Goal: Task Accomplishment & Management: Use online tool/utility

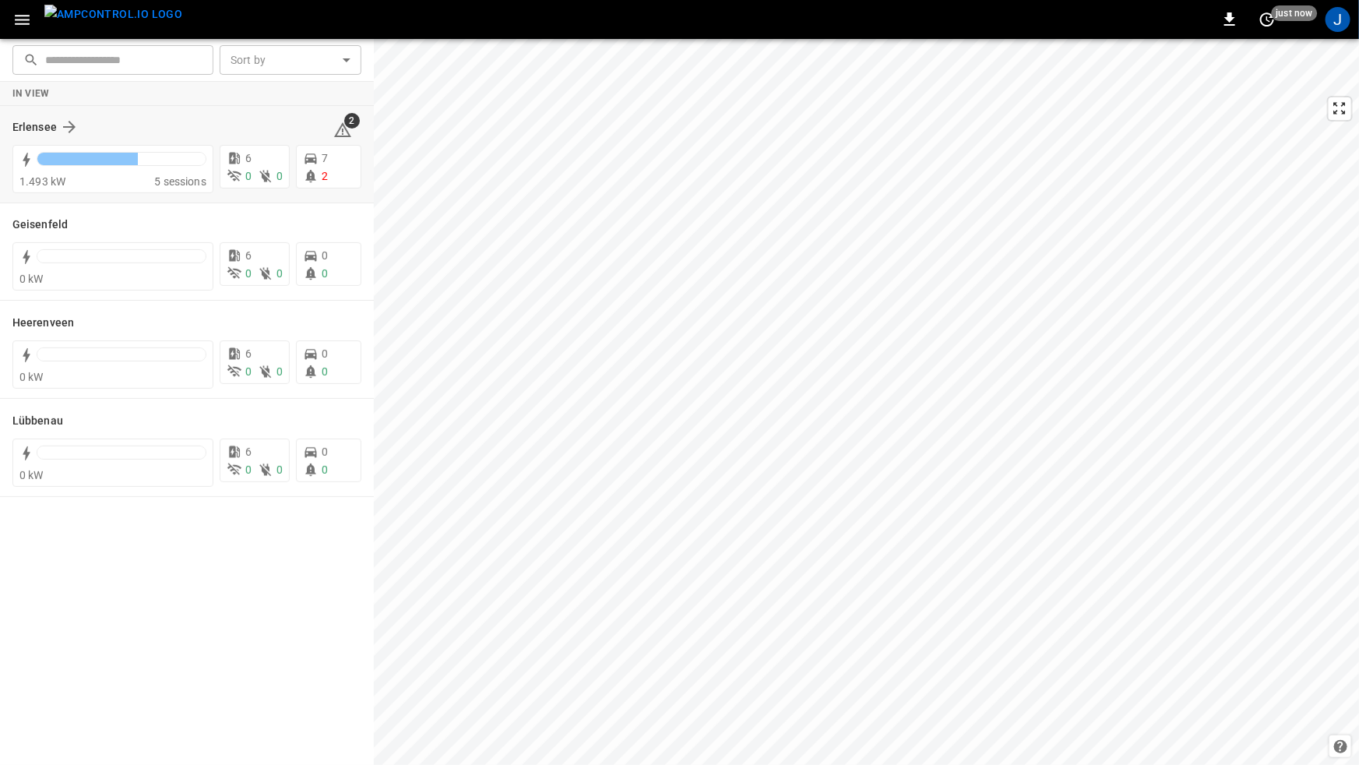
click at [265, 132] on div "Erlensee" at bounding box center [163, 127] width 302 height 19
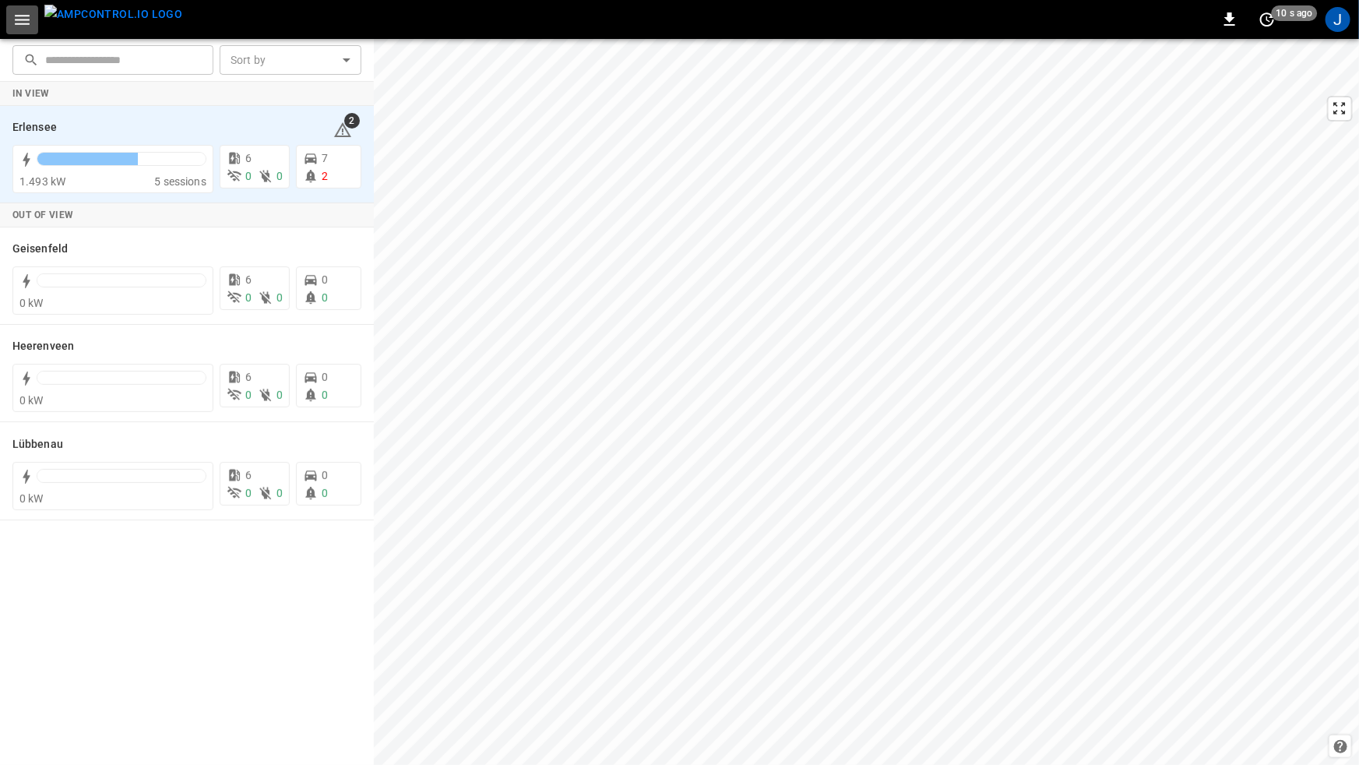
click at [24, 23] on icon "button" at bounding box center [22, 20] width 15 height 10
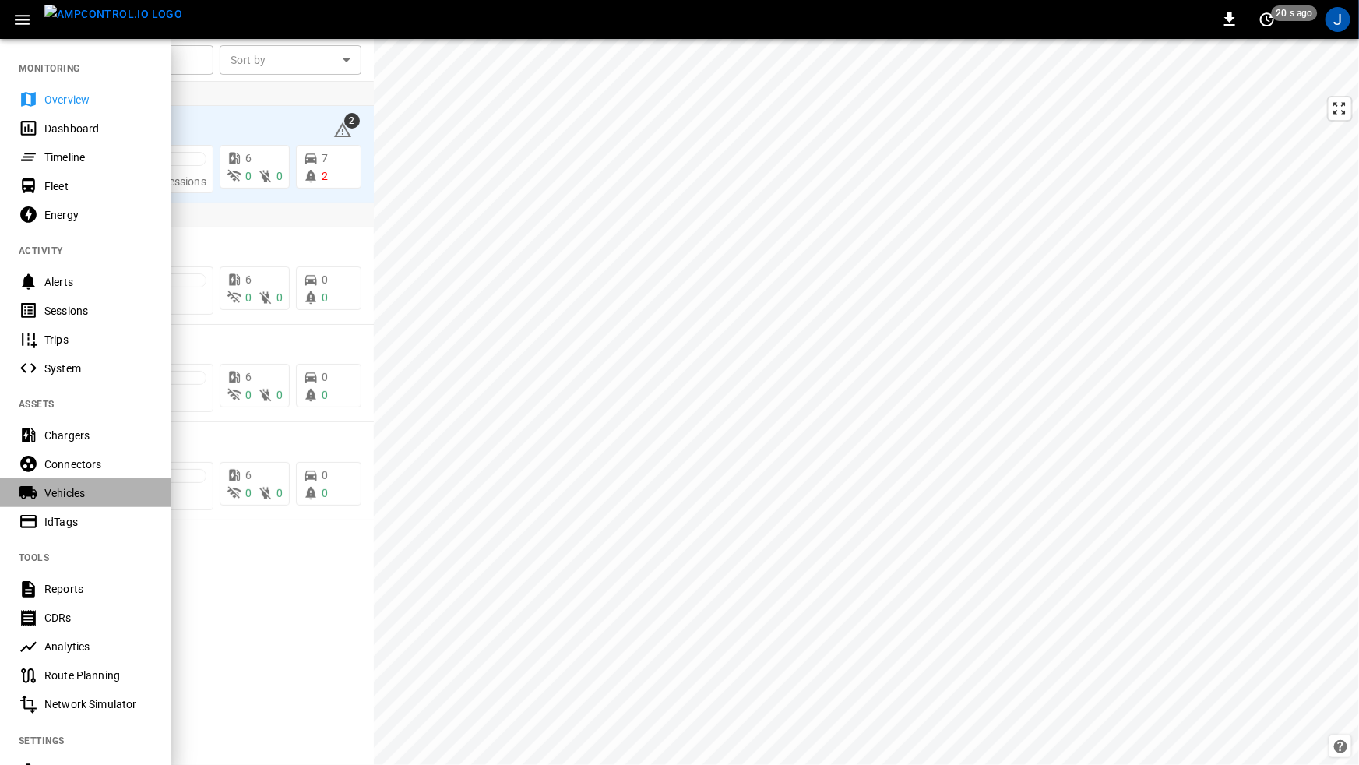
click at [85, 485] on div "Vehicles" at bounding box center [98, 493] width 108 height 16
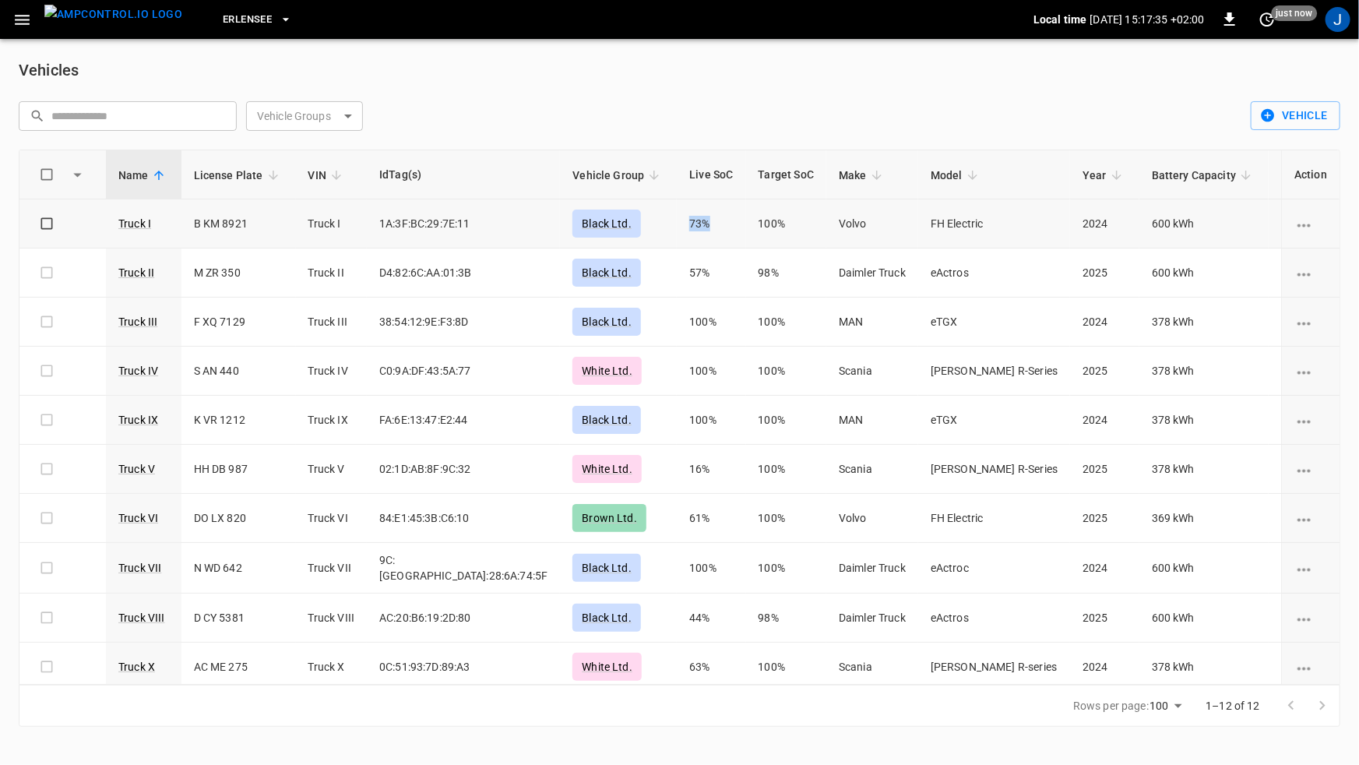
drag, startPoint x: 605, startPoint y: 220, endPoint x: 639, endPoint y: 216, distance: 33.7
click at [677, 216] on td "73%" at bounding box center [711, 223] width 69 height 49
click at [677, 229] on td "73%" at bounding box center [711, 223] width 69 height 49
click at [24, 16] on icon "button" at bounding box center [22, 20] width 15 height 10
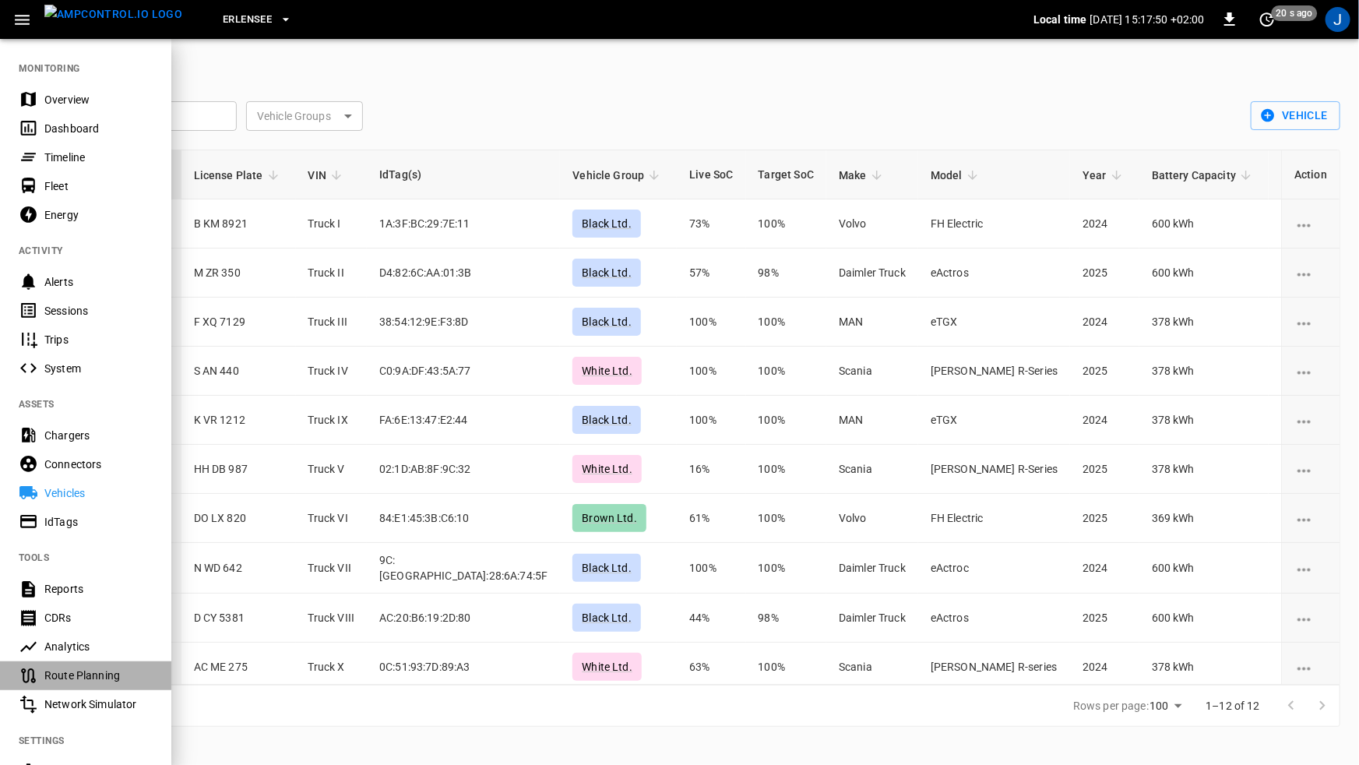
click at [83, 673] on div "Route Planning" at bounding box center [98, 676] width 108 height 16
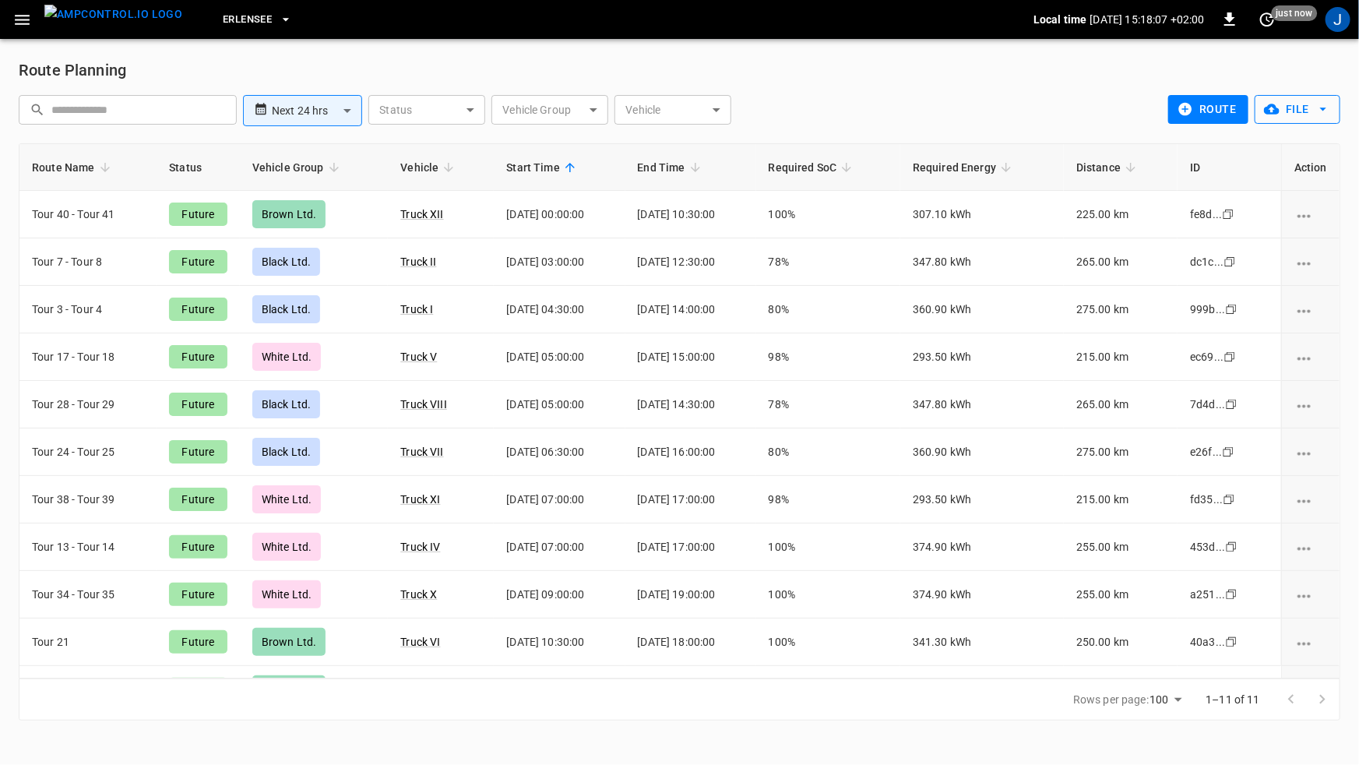
click at [1310, 100] on button "File" at bounding box center [1298, 109] width 86 height 29
click at [1033, 192] on div at bounding box center [679, 382] width 1359 height 765
drag, startPoint x: 1076, startPoint y: 217, endPoint x: 1122, endPoint y: 206, distance: 46.3
click at [1122, 206] on td "225.00 km" at bounding box center [1121, 215] width 114 height 48
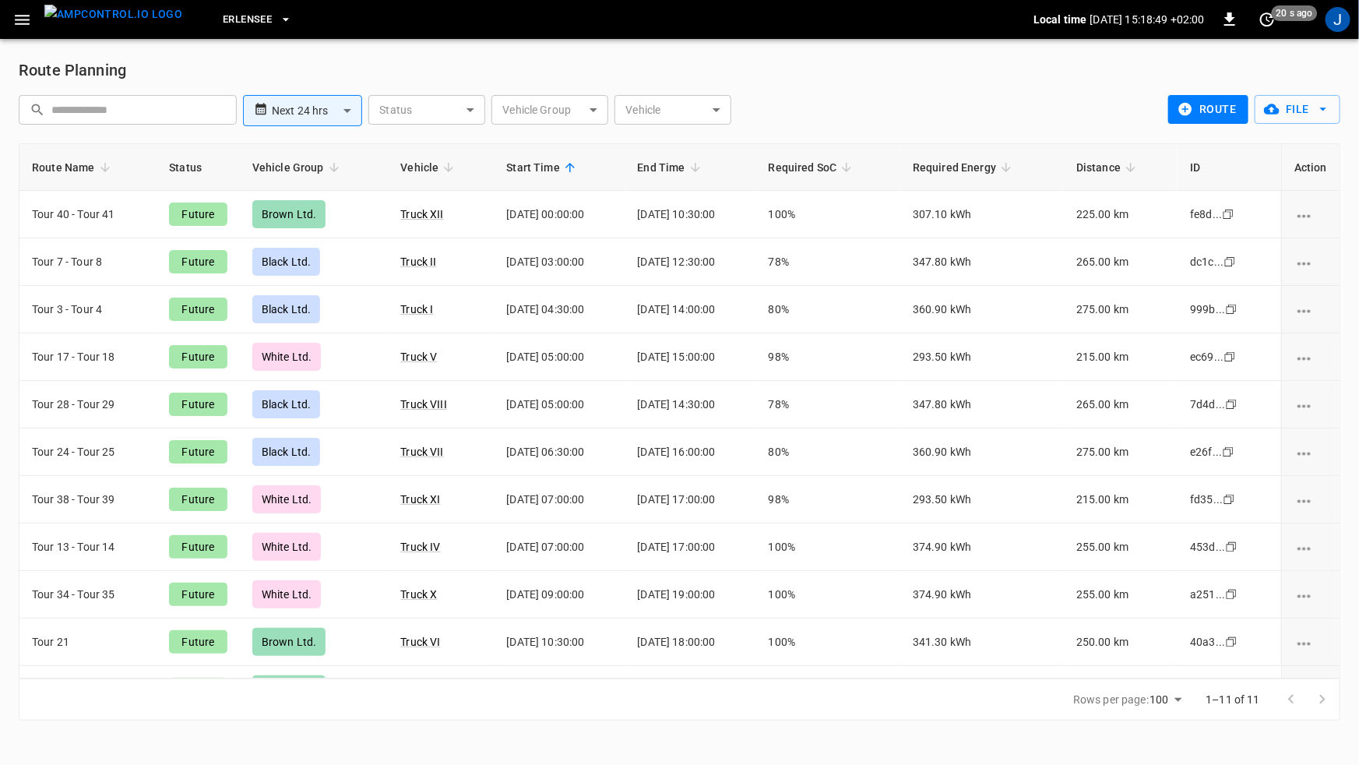
click at [24, 20] on icon "button" at bounding box center [21, 19] width 19 height 19
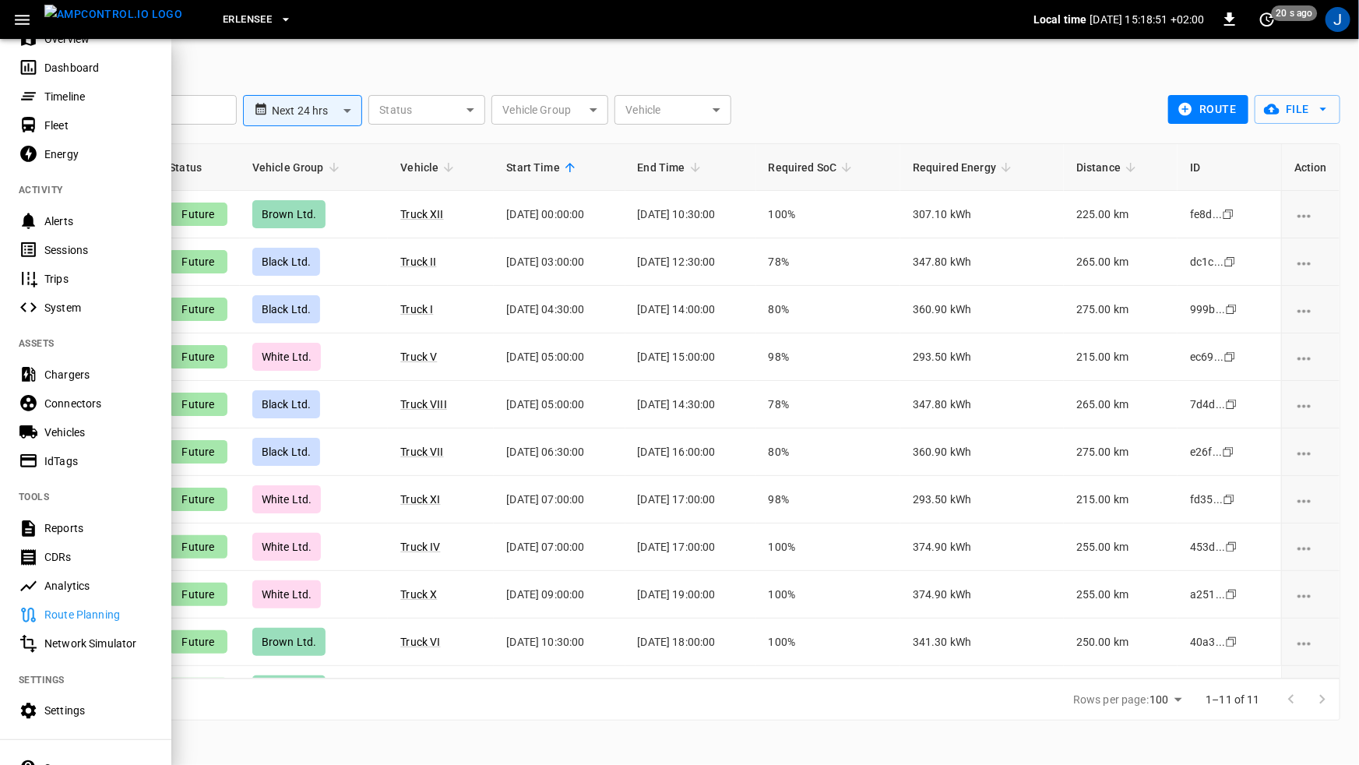
scroll to position [163, 0]
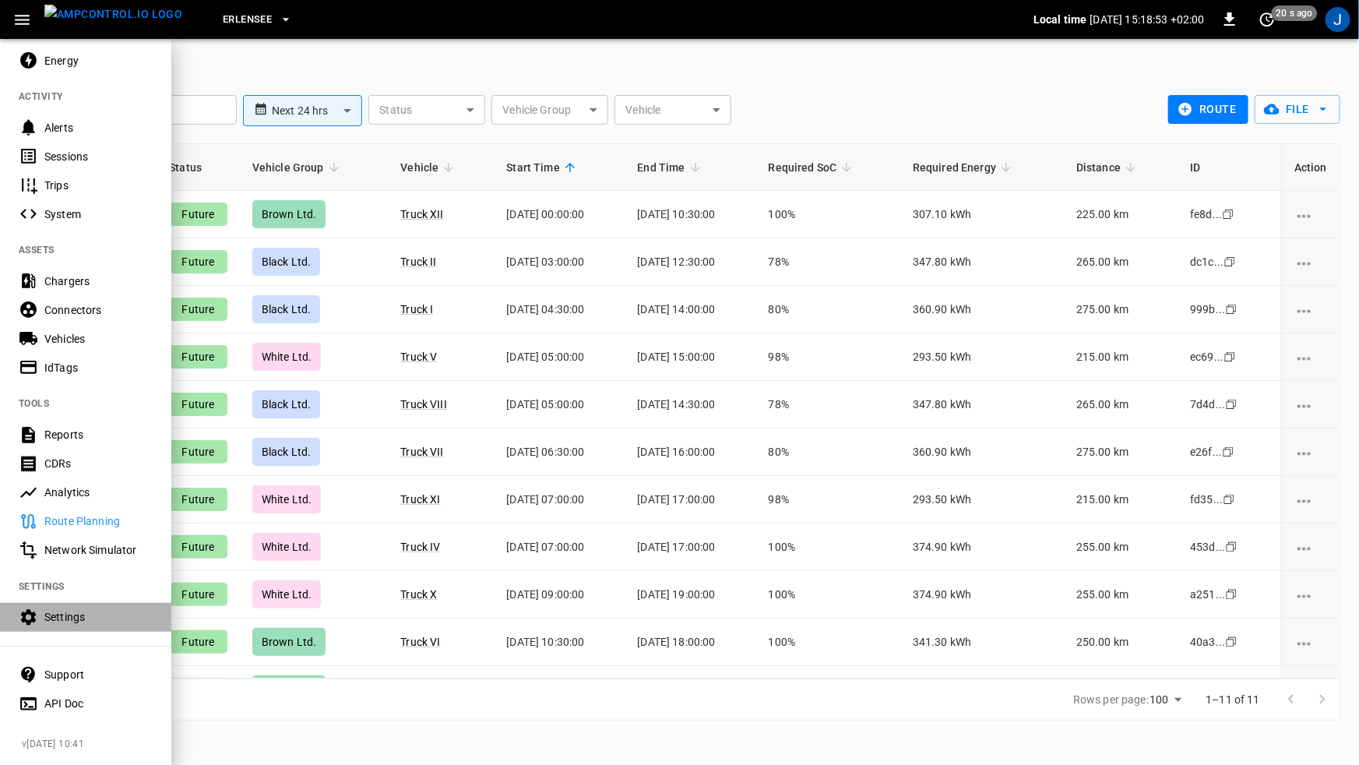
click at [85, 609] on div "Settings" at bounding box center [98, 617] width 108 height 16
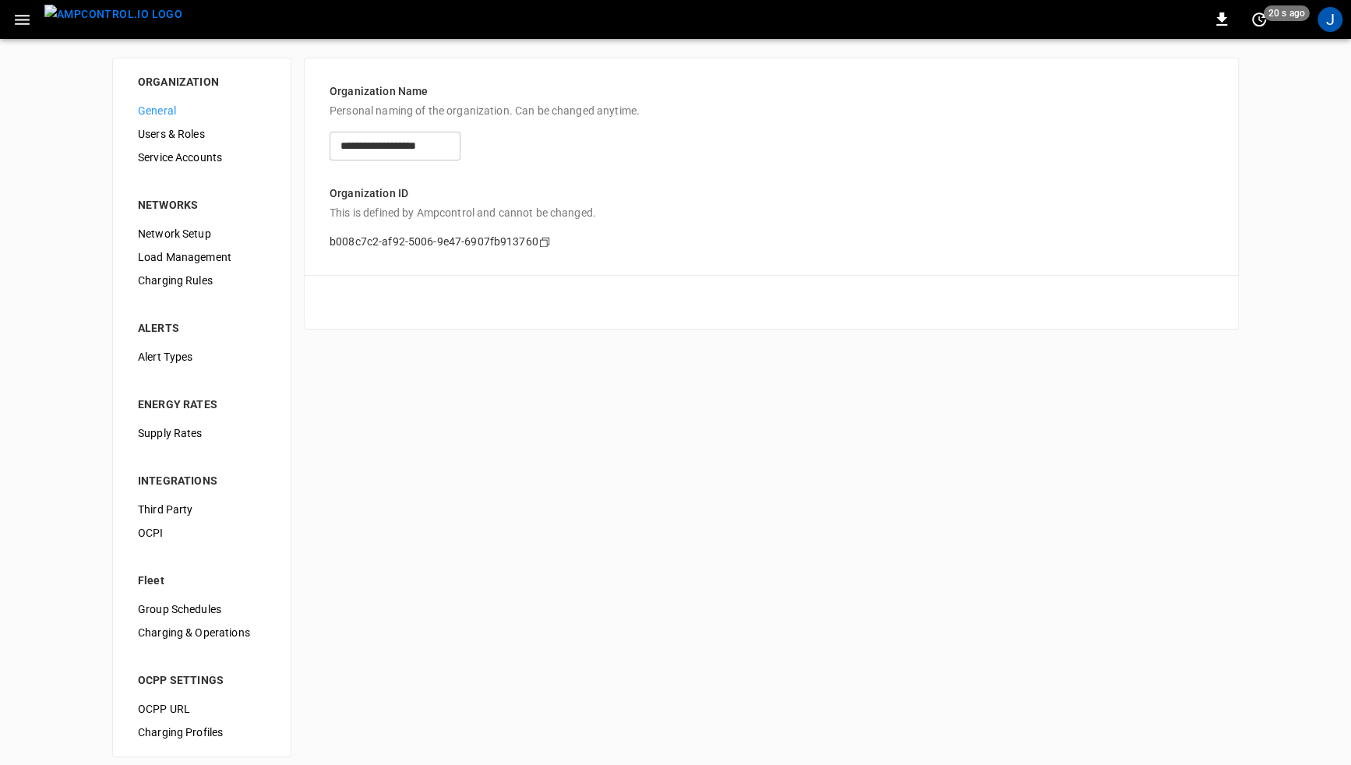
click at [186, 636] on span "Charging & Operations" at bounding box center [202, 633] width 128 height 16
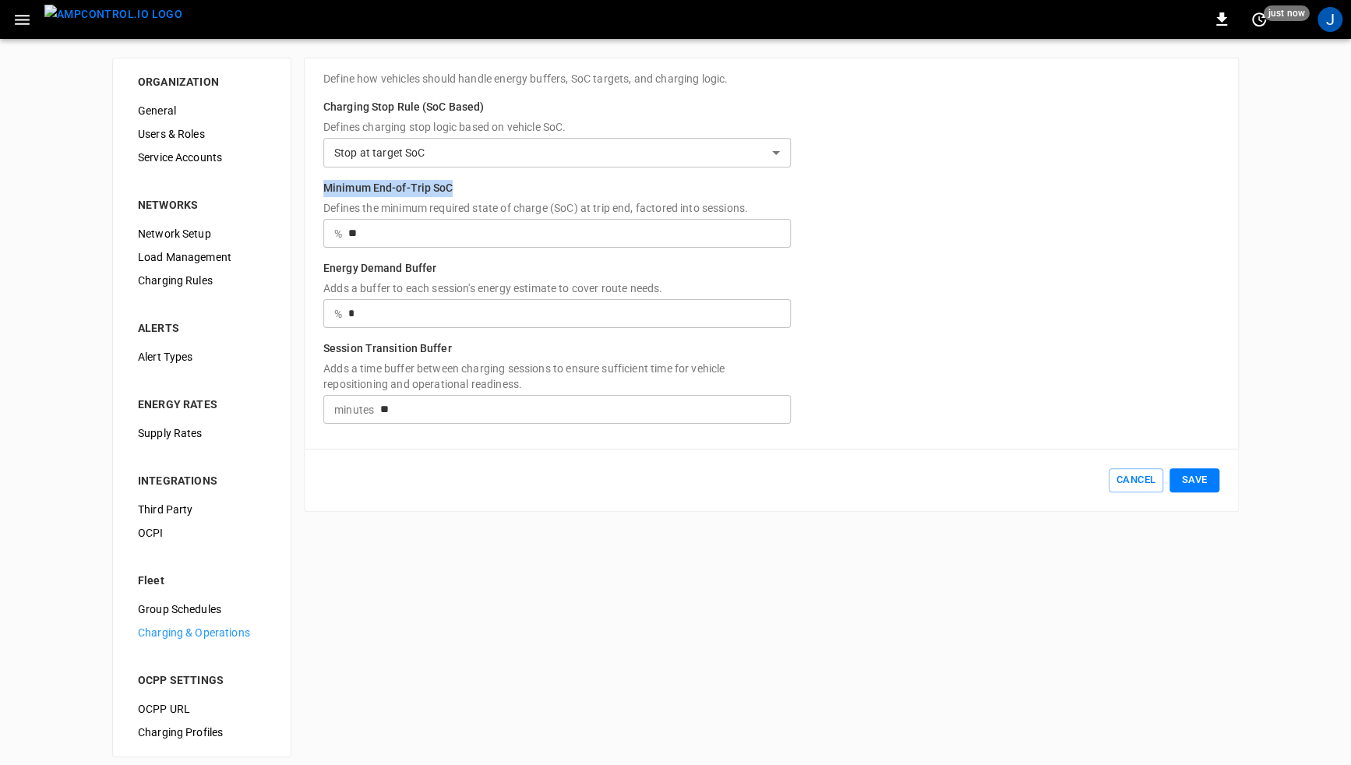
drag, startPoint x: 314, startPoint y: 185, endPoint x: 453, endPoint y: 174, distance: 139.0
click at [453, 174] on div "**********" at bounding box center [771, 254] width 935 height 392
drag, startPoint x: 446, startPoint y: 266, endPoint x: 323, endPoint y: 266, distance: 123.1
click at [323, 266] on h6 "Energy Demand Buffer" at bounding box center [556, 270] width 467 height 20
drag, startPoint x: 457, startPoint y: 348, endPoint x: 324, endPoint y: 339, distance: 133.5
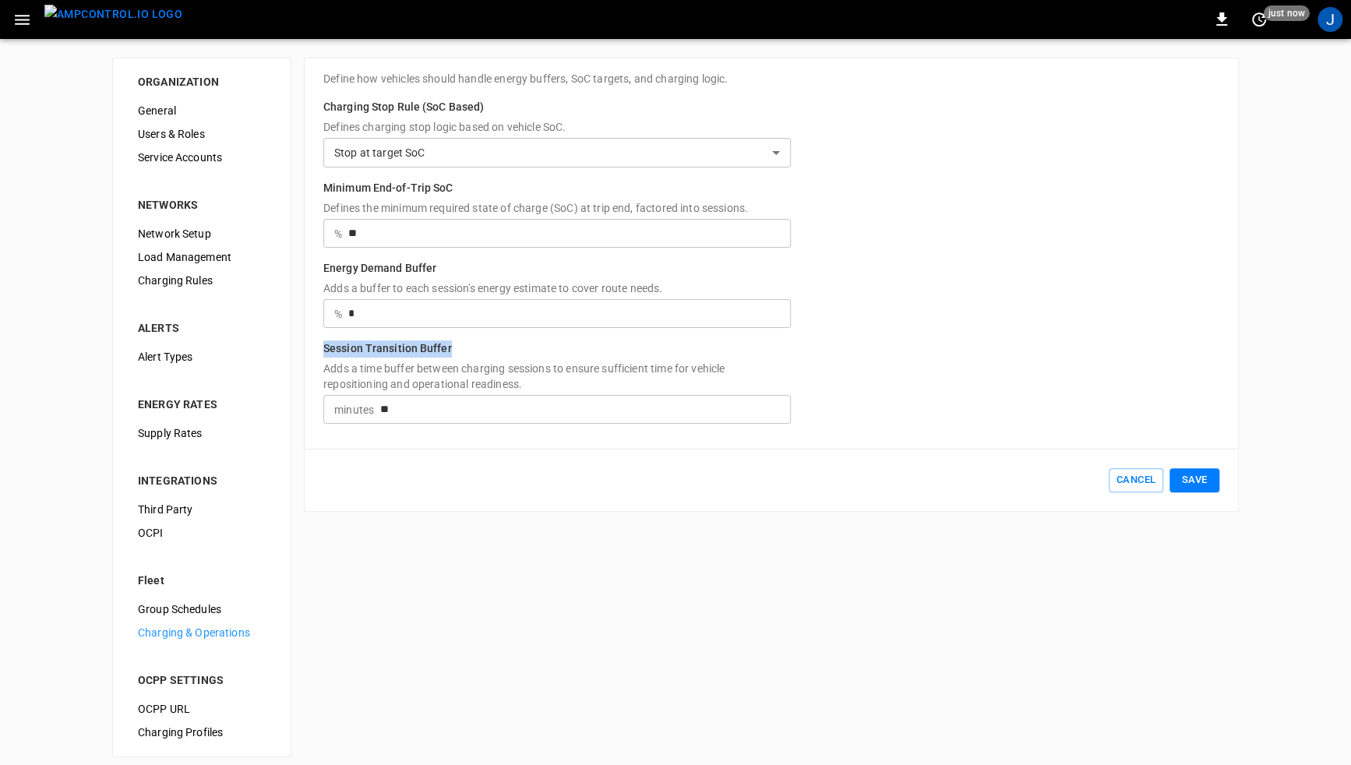
click at [324, 339] on div "**********" at bounding box center [771, 254] width 935 height 392
click at [544, 150] on body "**********" at bounding box center [679, 388] width 1359 height 776
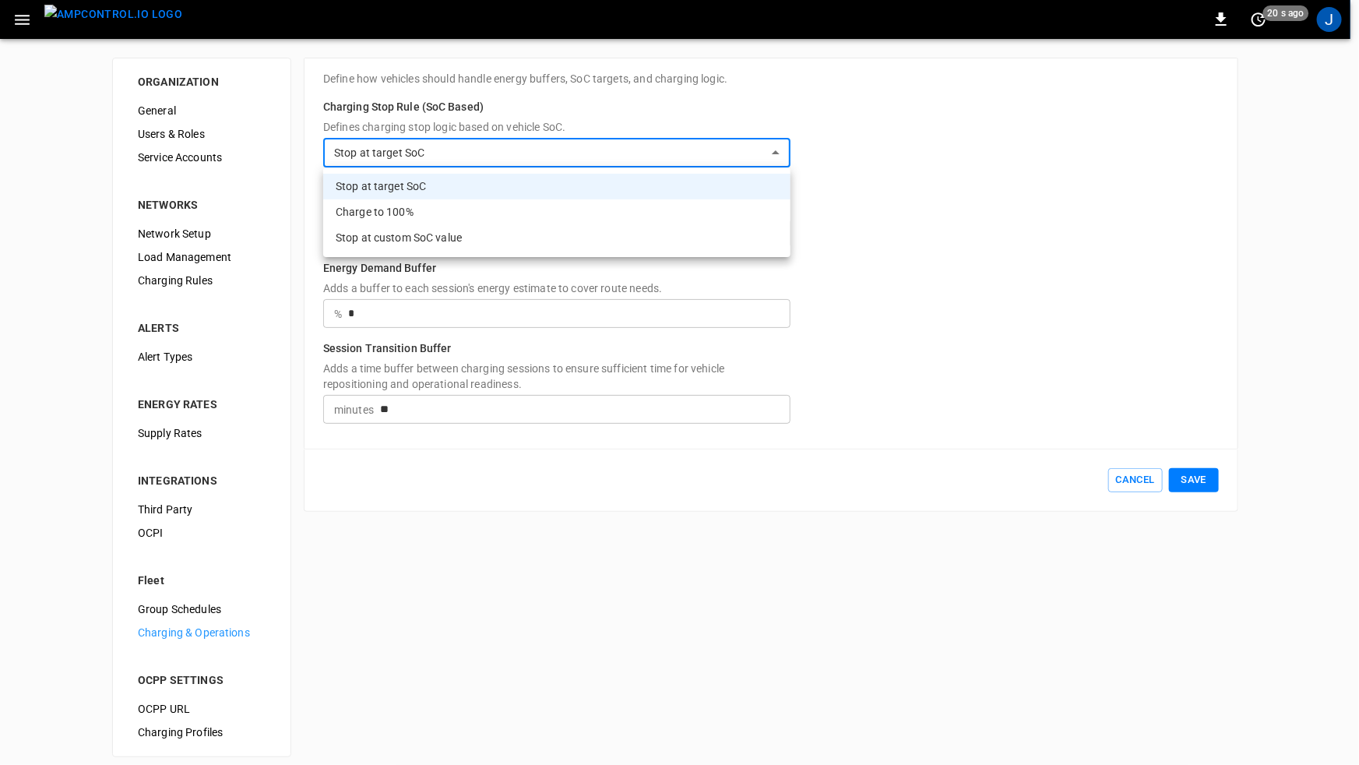
click at [496, 116] on div at bounding box center [679, 382] width 1359 height 765
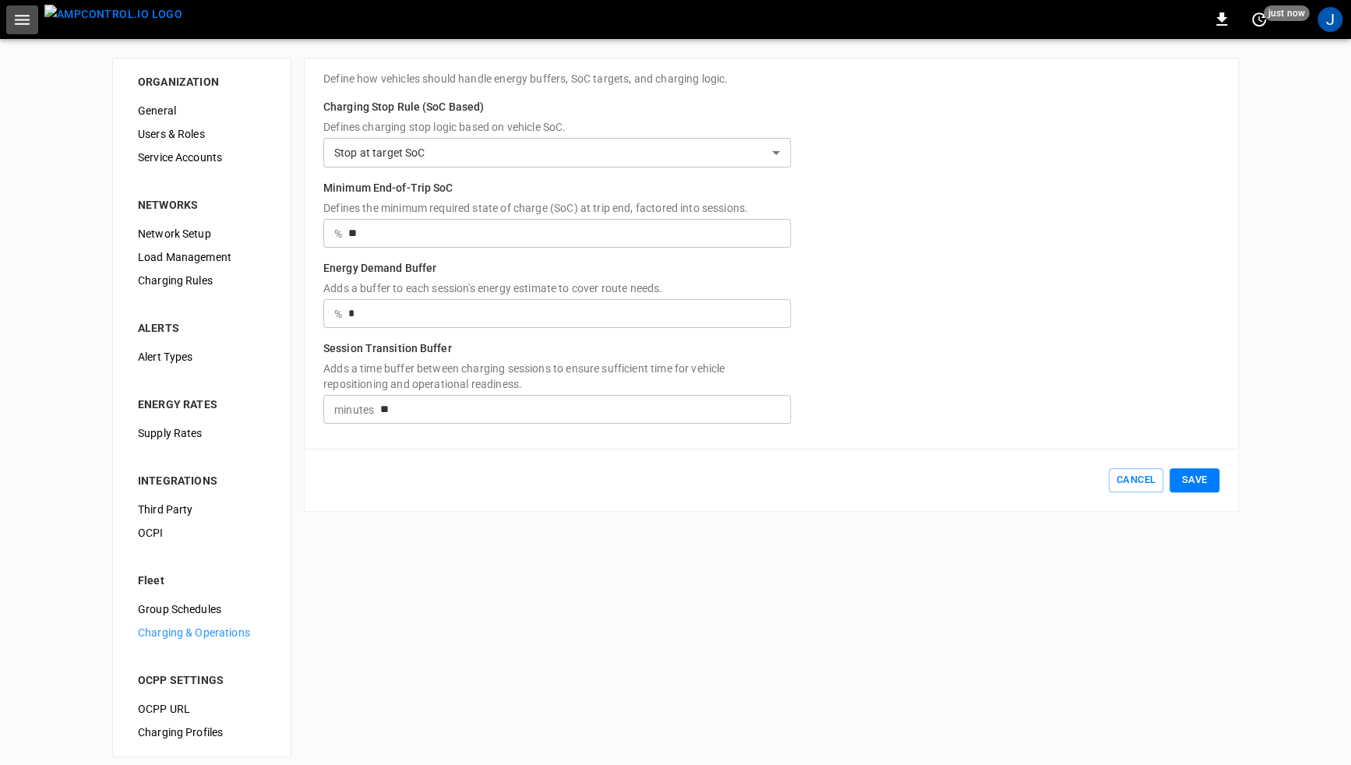
click at [32, 17] on button "button" at bounding box center [22, 19] width 32 height 29
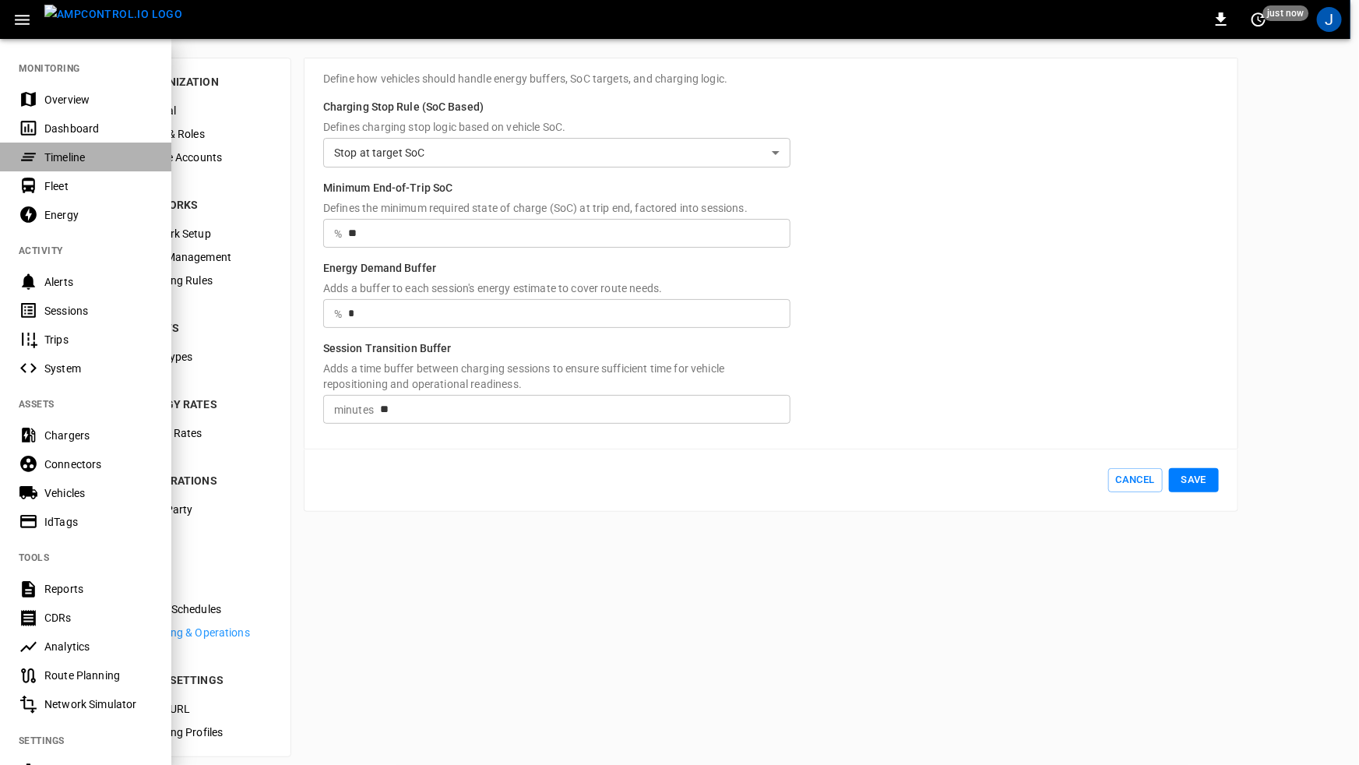
click at [79, 158] on div "Timeline" at bounding box center [98, 158] width 108 height 16
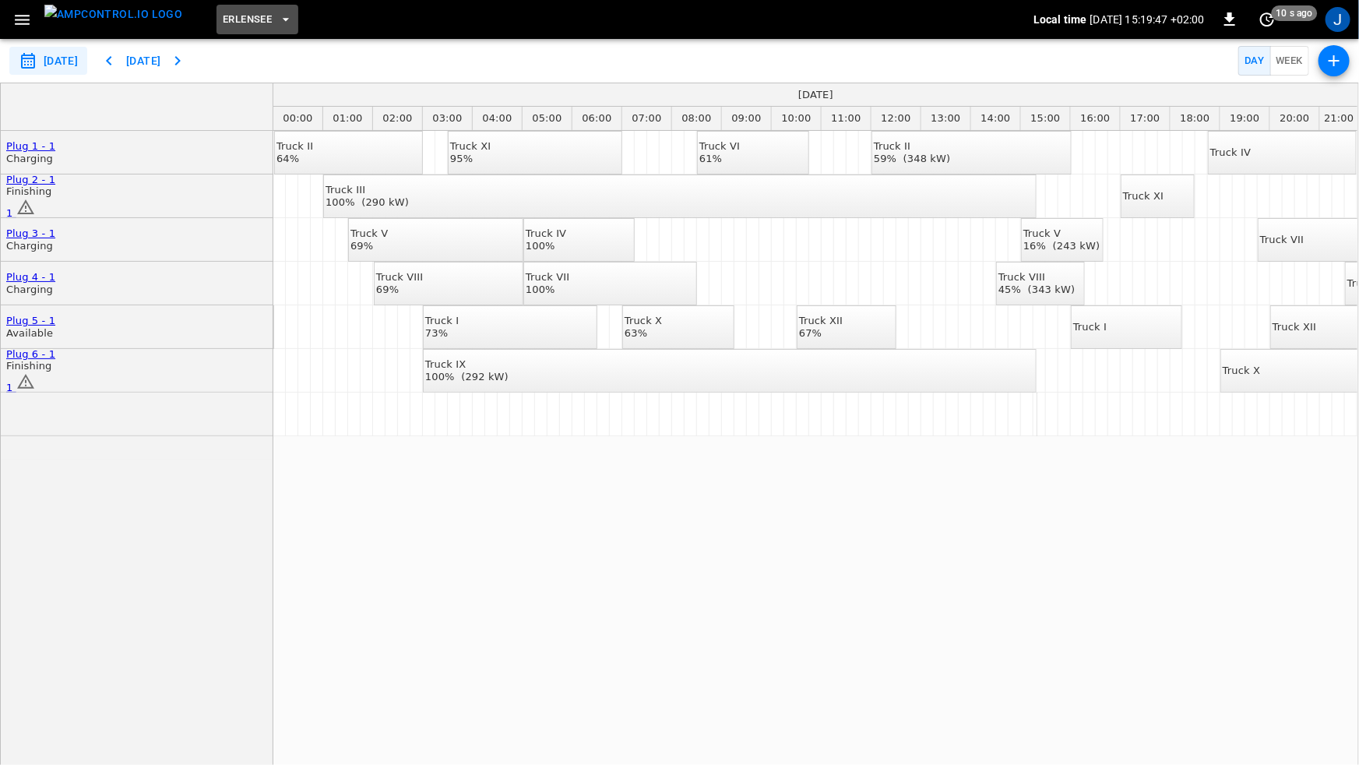
click at [278, 16] on icon "button" at bounding box center [286, 20] width 16 height 16
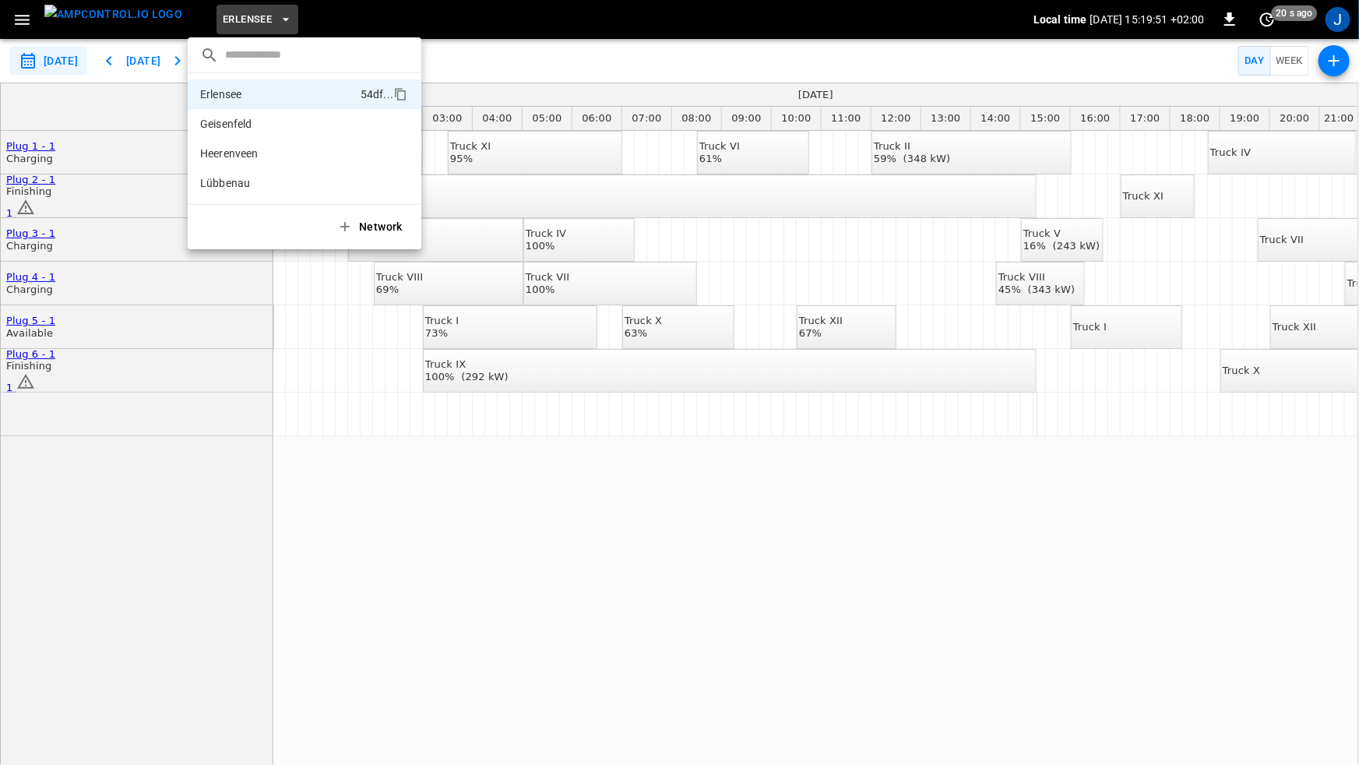
click at [332, 535] on div at bounding box center [679, 382] width 1359 height 765
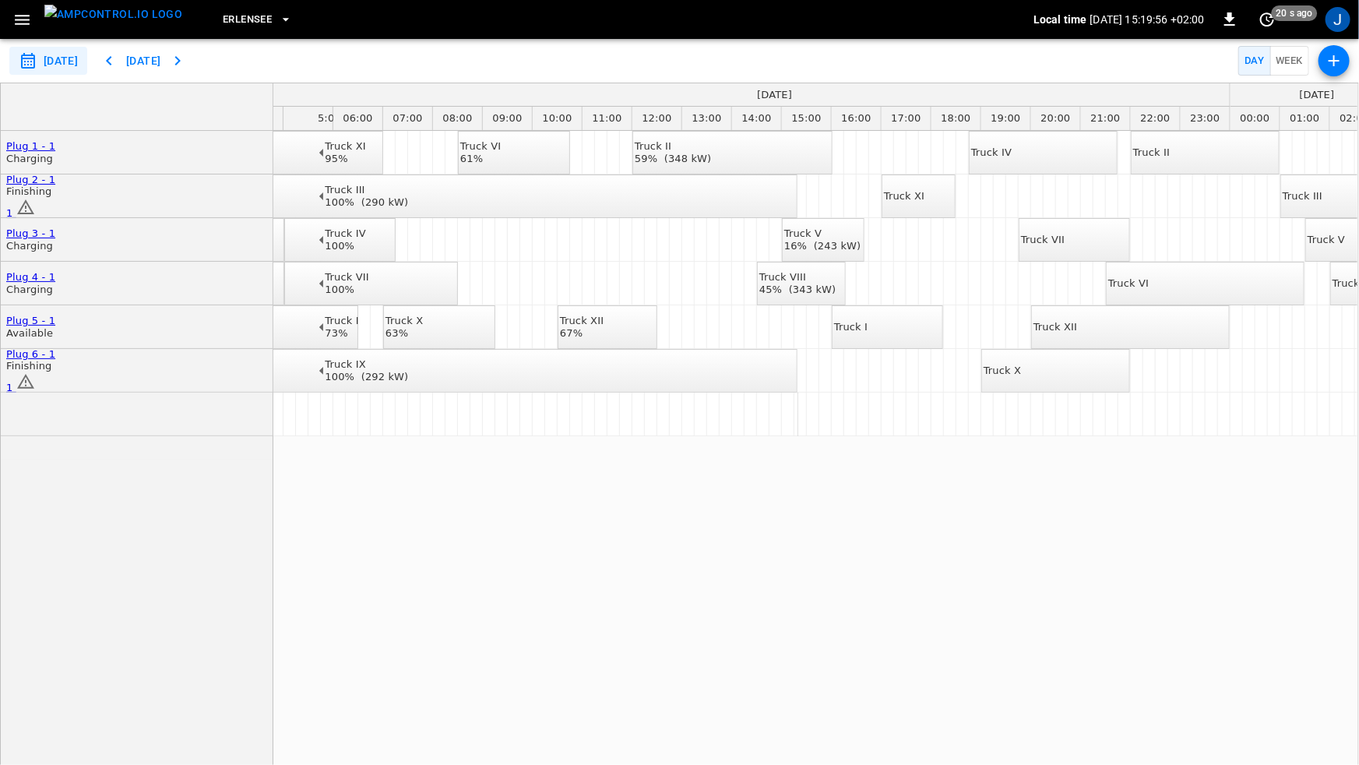
scroll to position [0, 291]
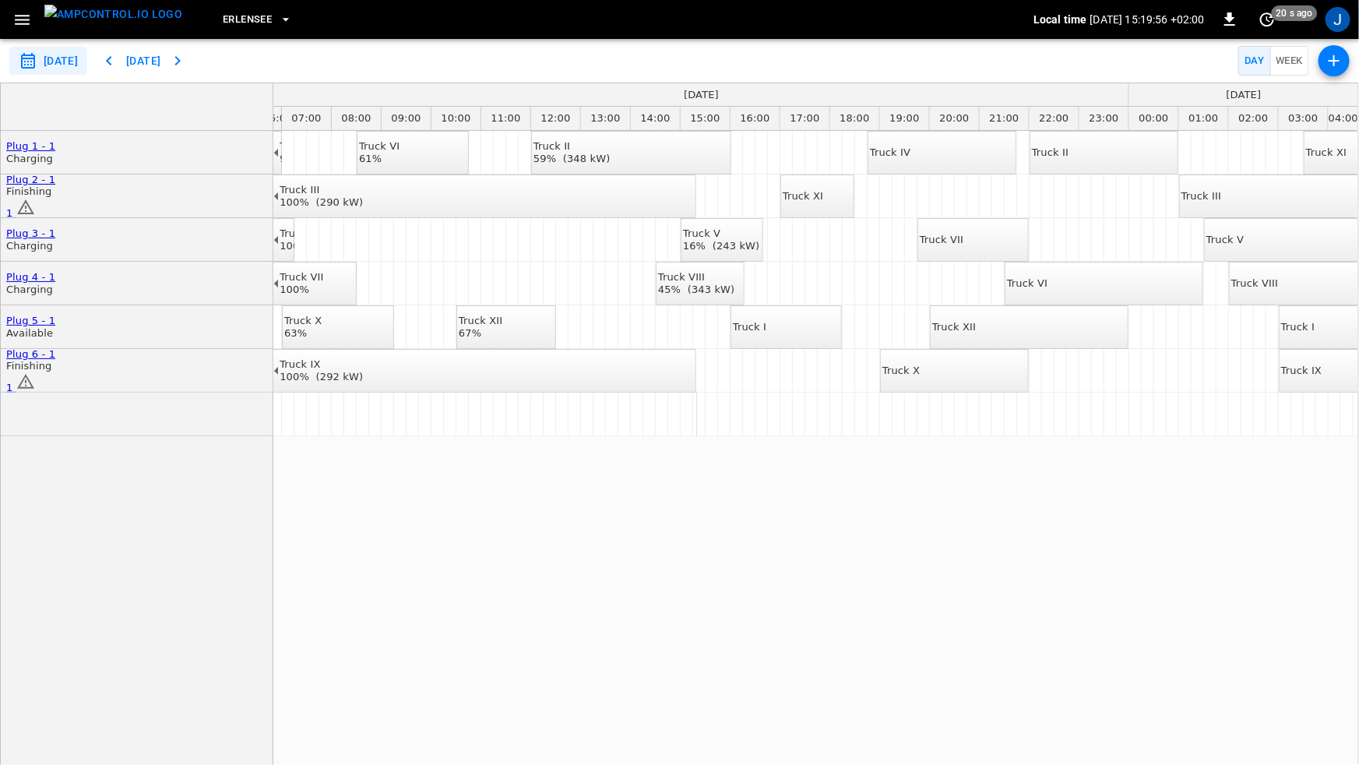
drag, startPoint x: 488, startPoint y: 516, endPoint x: 523, endPoint y: 517, distance: 35.1
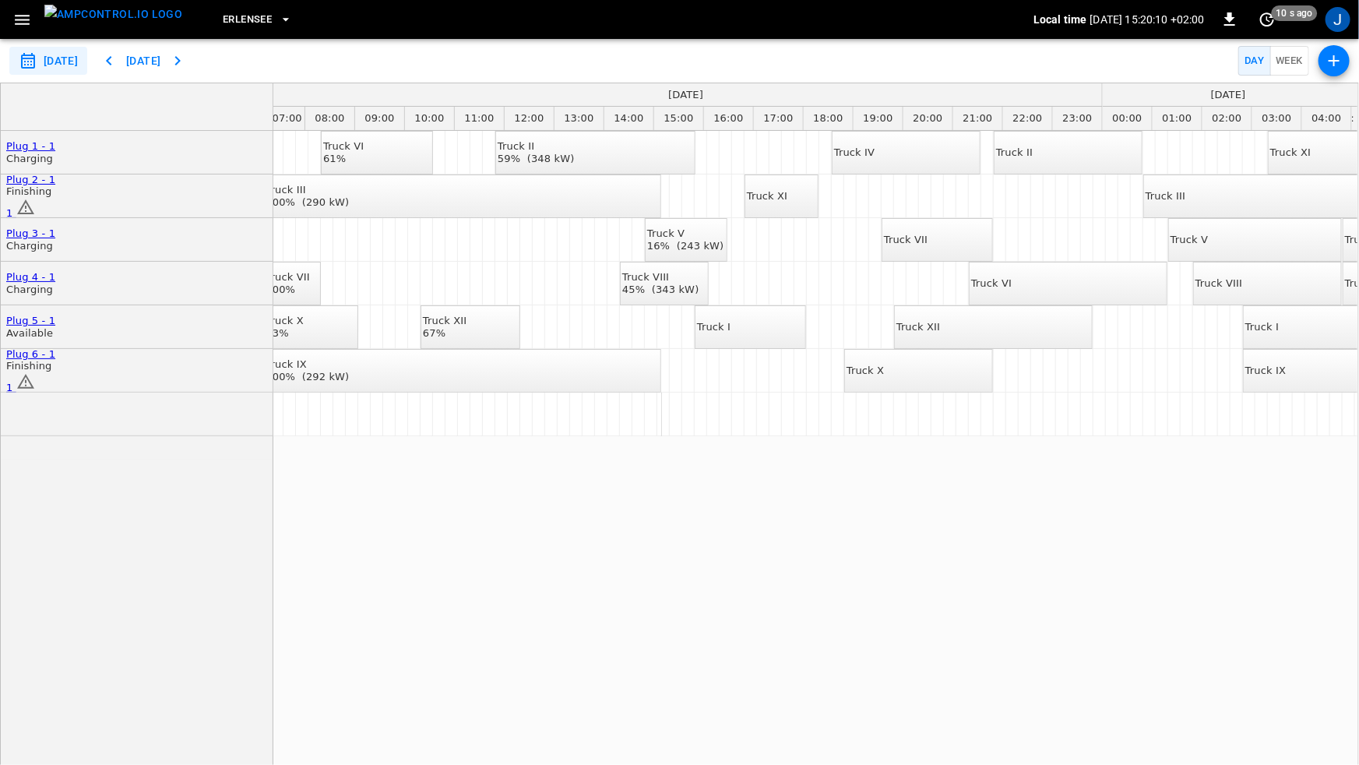
scroll to position [0, 376]
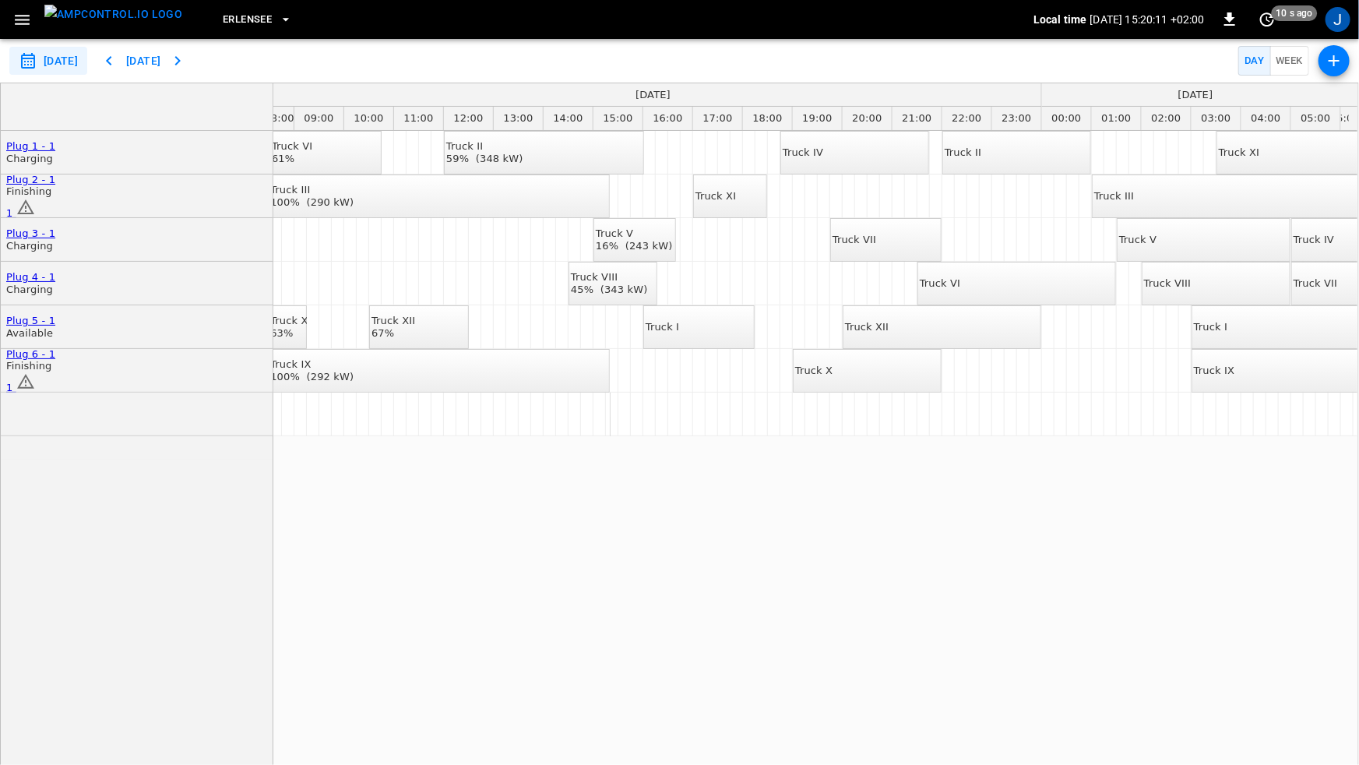
drag, startPoint x: 522, startPoint y: 491, endPoint x: 551, endPoint y: 493, distance: 28.9
click at [815, 159] on div "Truck IV" at bounding box center [795, 152] width 41 height 12
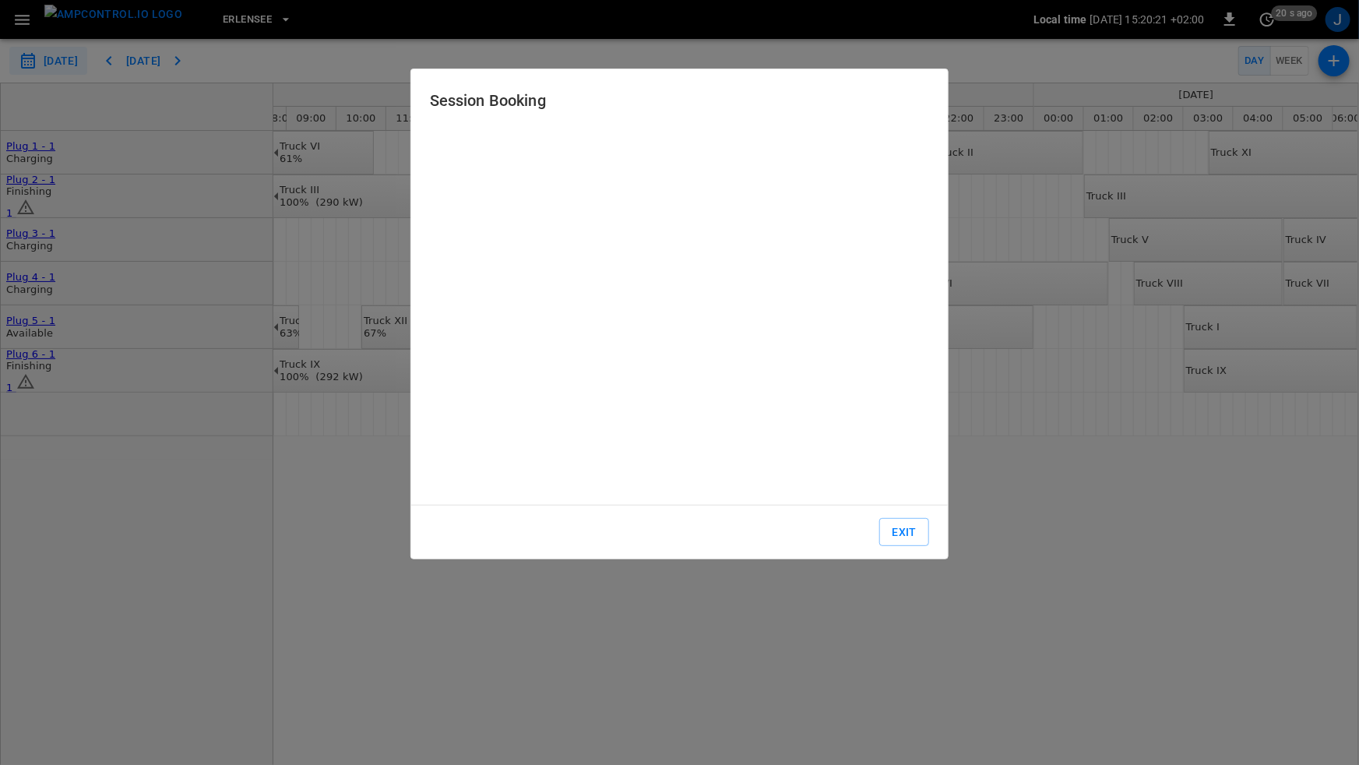
type input "**********"
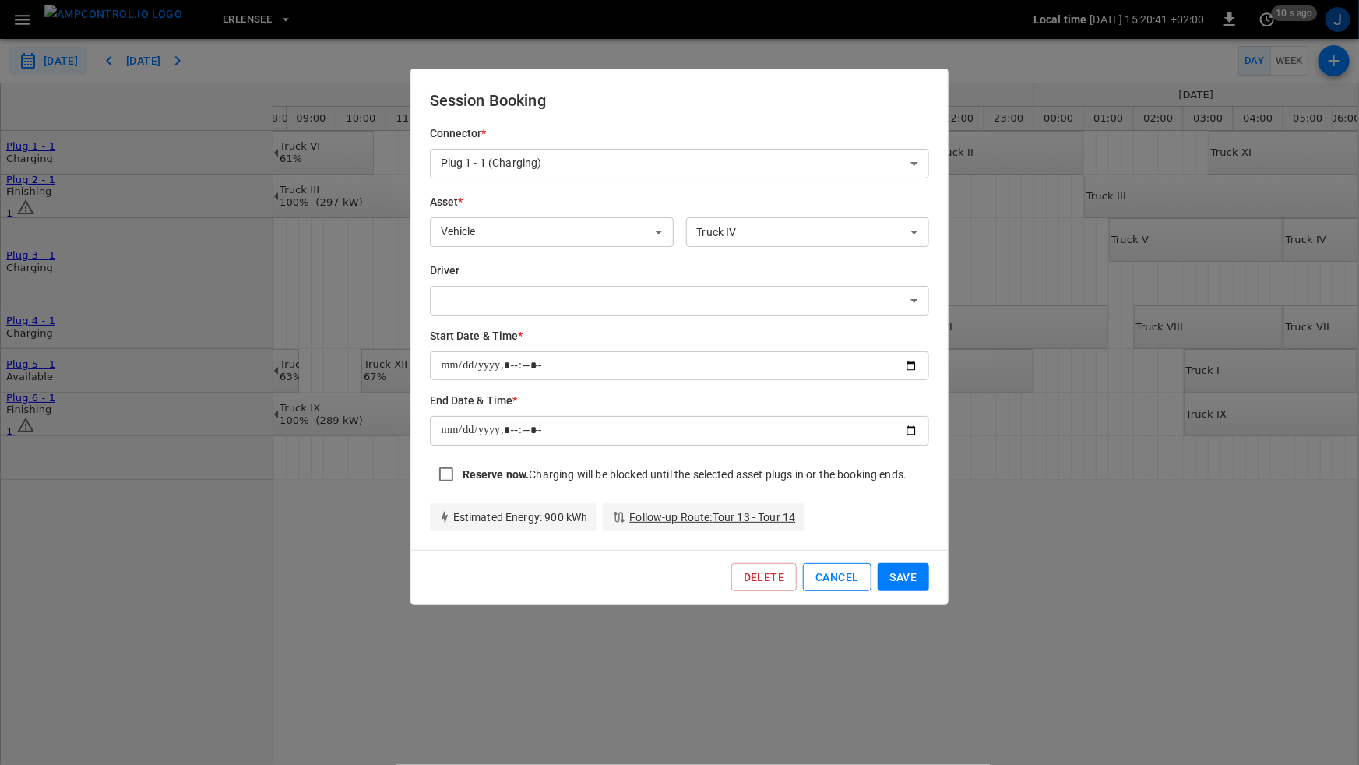
click at [852, 576] on button "Cancel" at bounding box center [837, 577] width 68 height 29
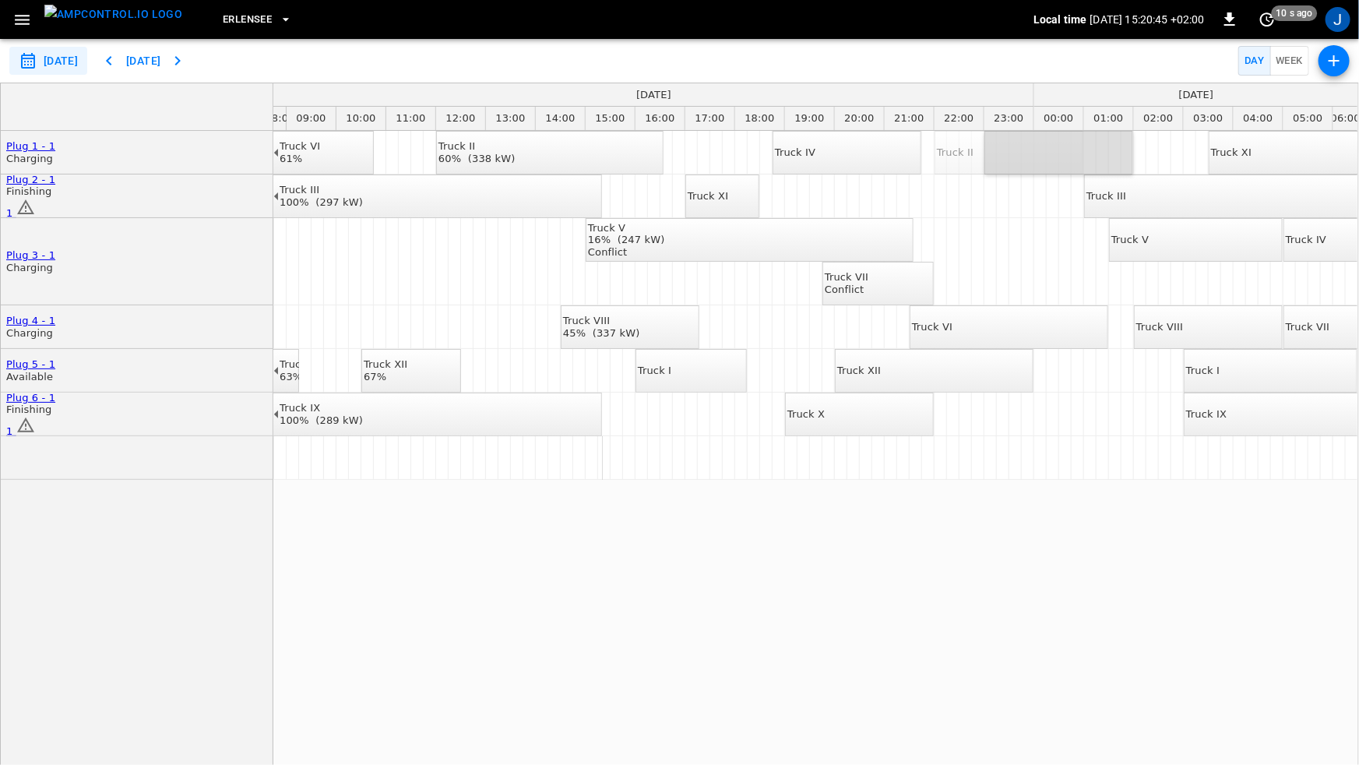
drag, startPoint x: 980, startPoint y: 146, endPoint x: 1030, endPoint y: 143, distance: 50.0
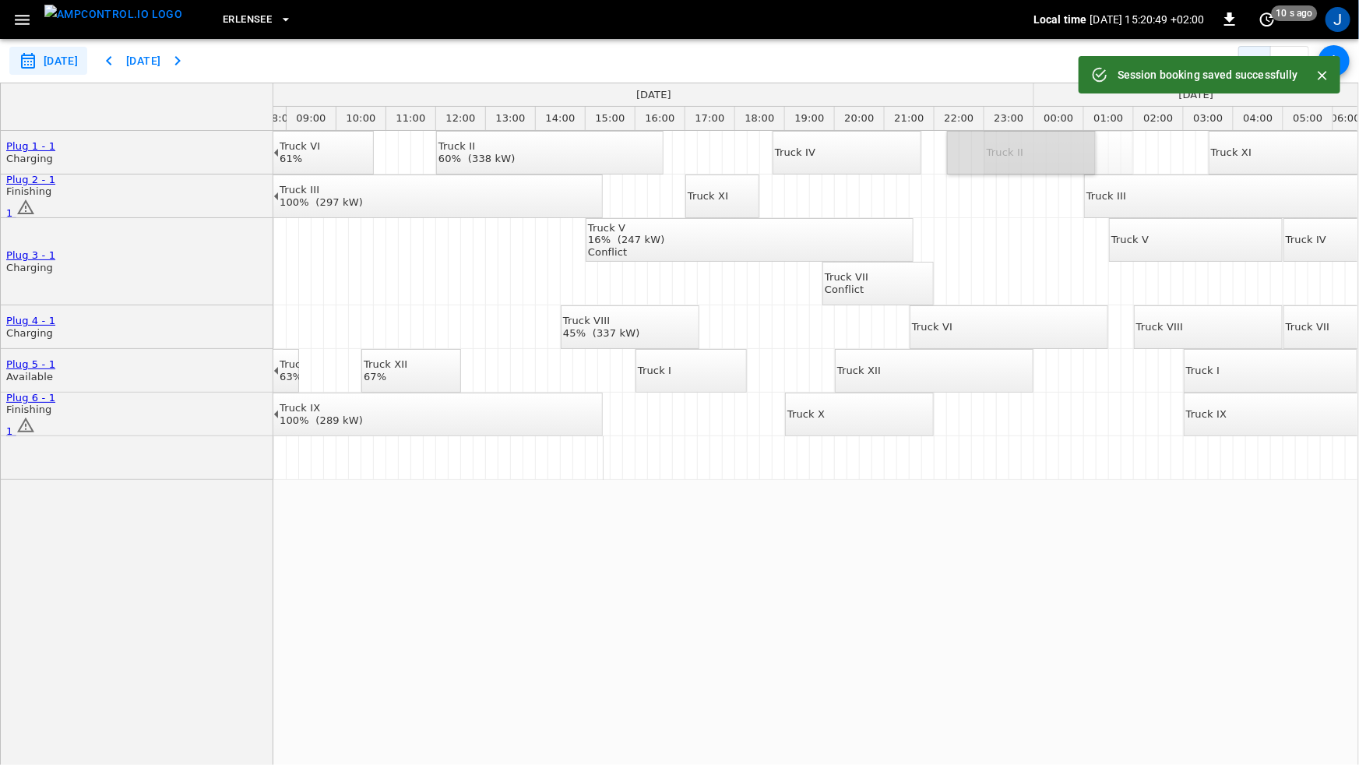
drag, startPoint x: 1066, startPoint y: 149, endPoint x: 1034, endPoint y: 158, distance: 34.0
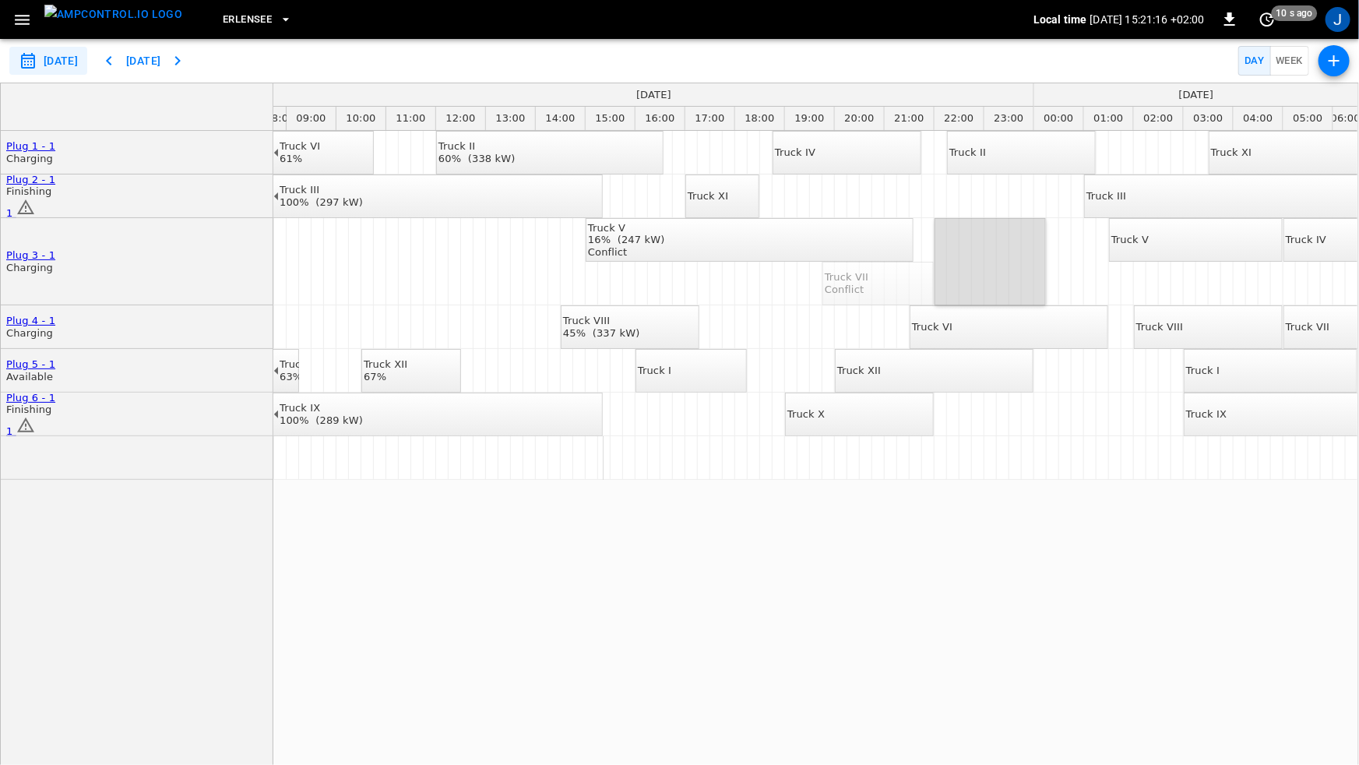
drag, startPoint x: 881, startPoint y: 277, endPoint x: 995, endPoint y: 252, distance: 117.0
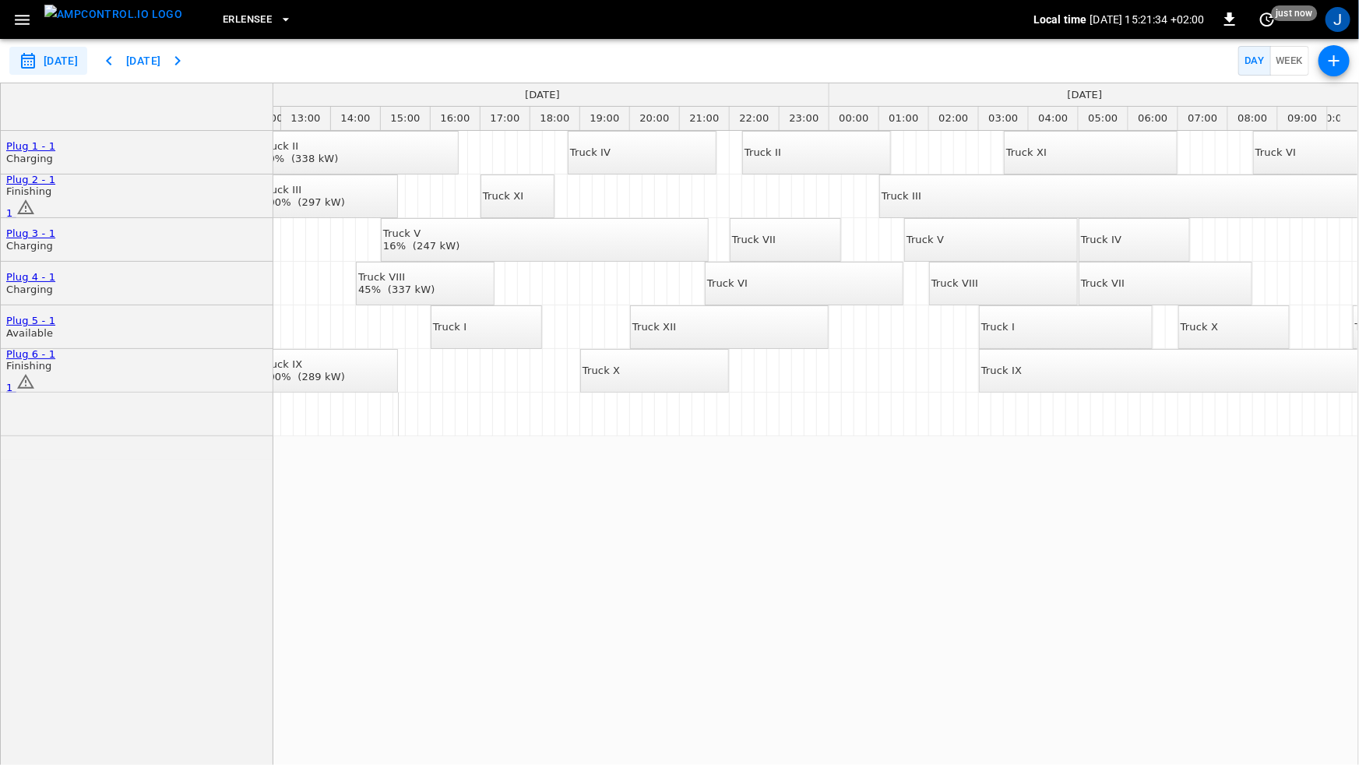
scroll to position [0, 709]
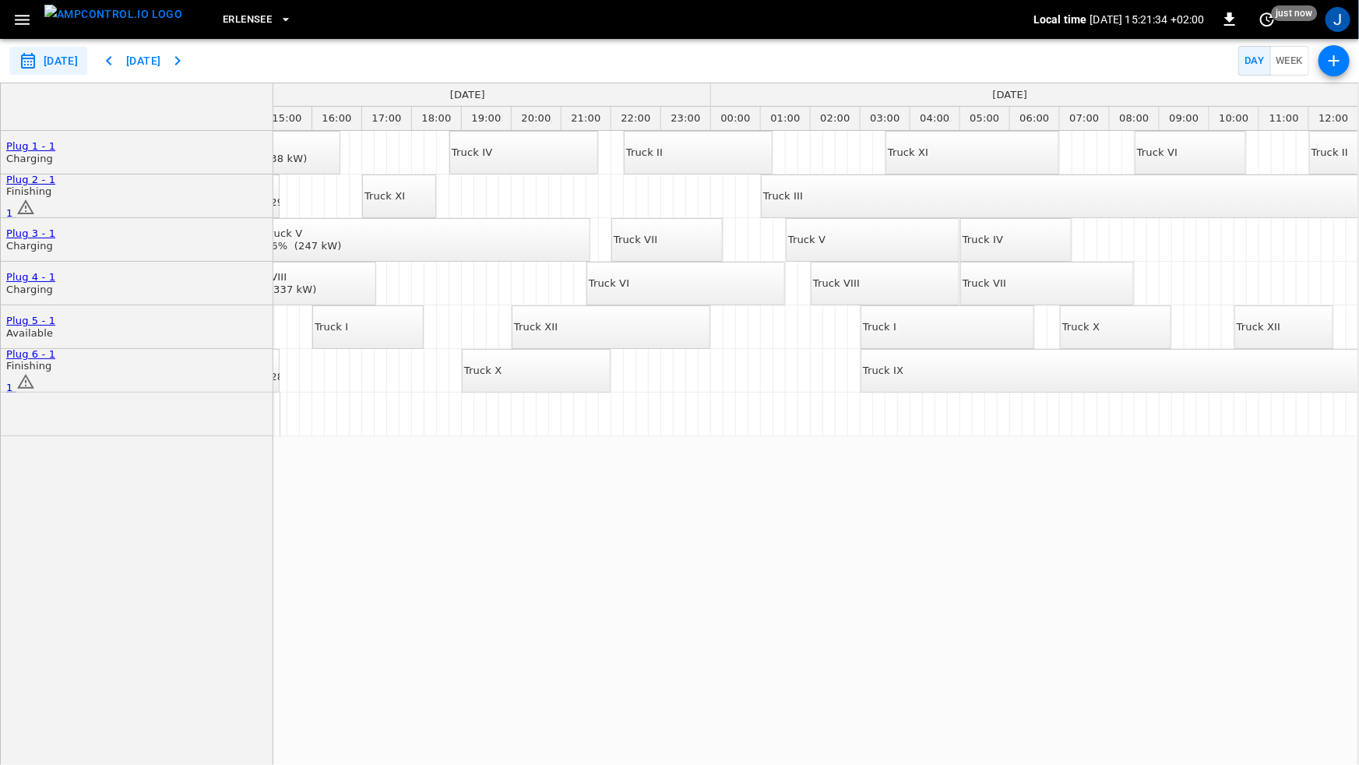
drag, startPoint x: 833, startPoint y: 532, endPoint x: 889, endPoint y: 530, distance: 56.1
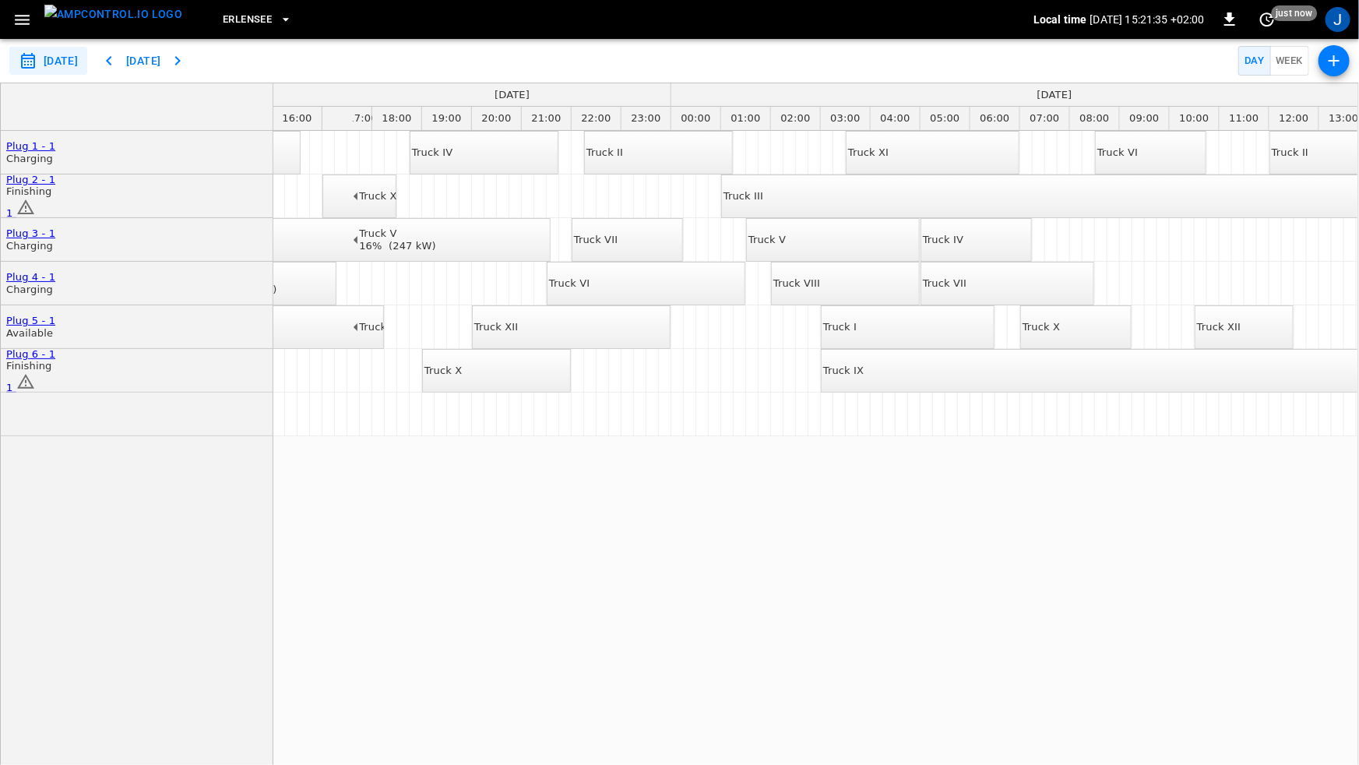
scroll to position [0, 928]
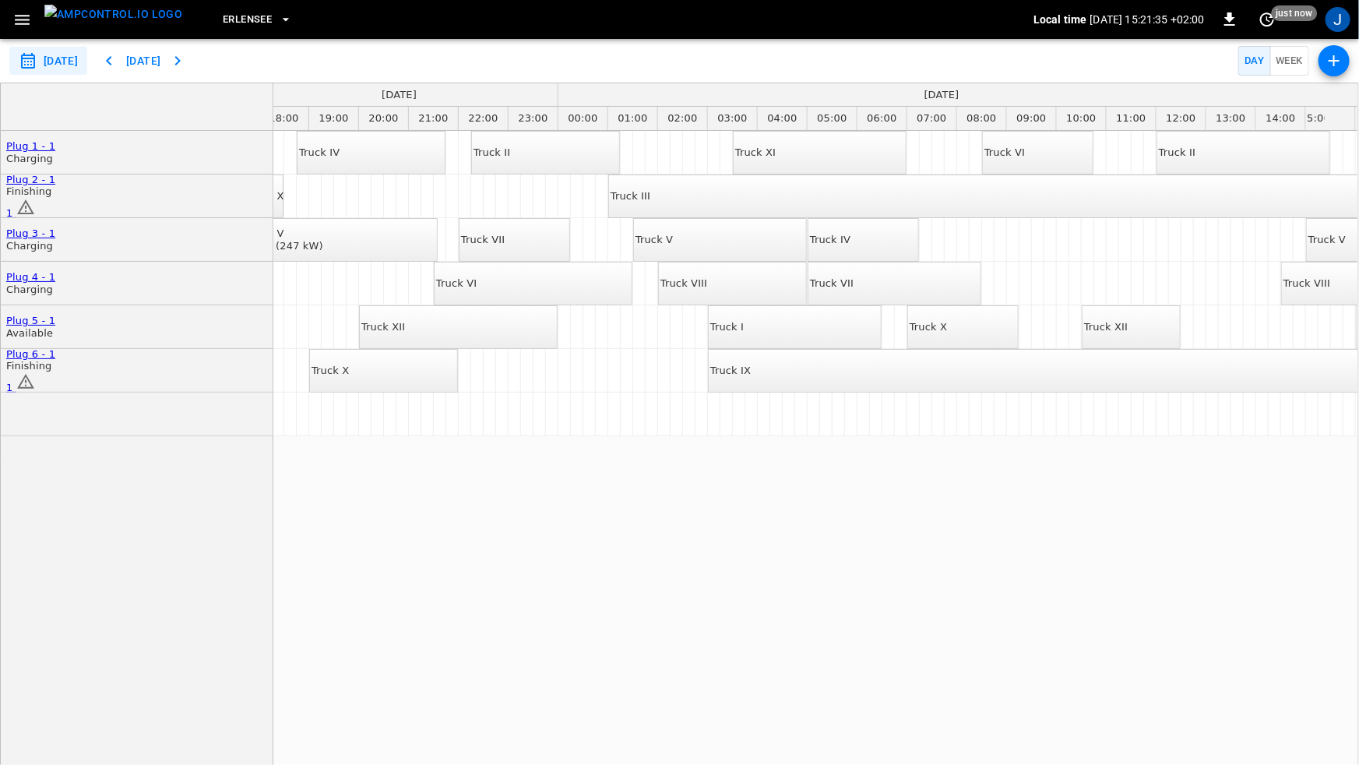
drag, startPoint x: 956, startPoint y: 534, endPoint x: 1023, endPoint y: 524, distance: 66.9
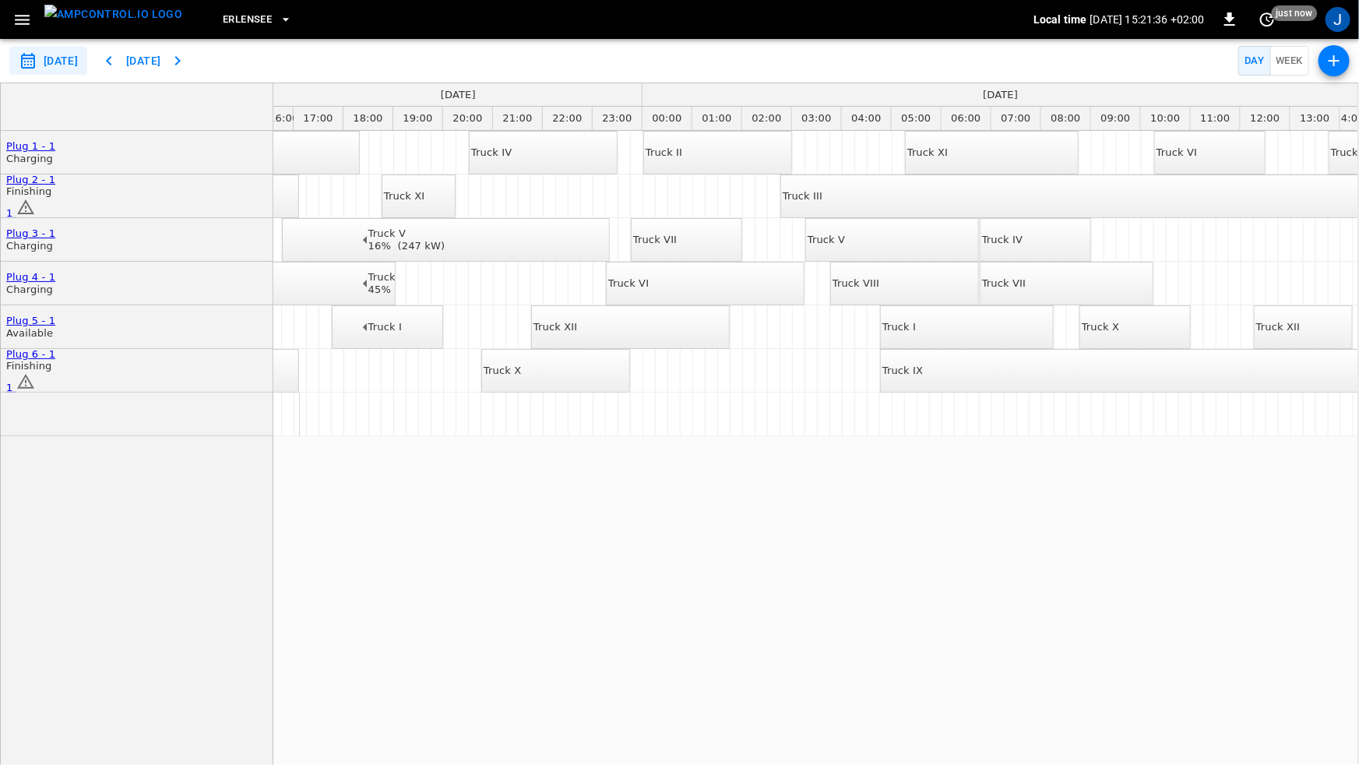
scroll to position [0, 739]
drag, startPoint x: 1023, startPoint y: 524, endPoint x: 934, endPoint y: 512, distance: 89.7
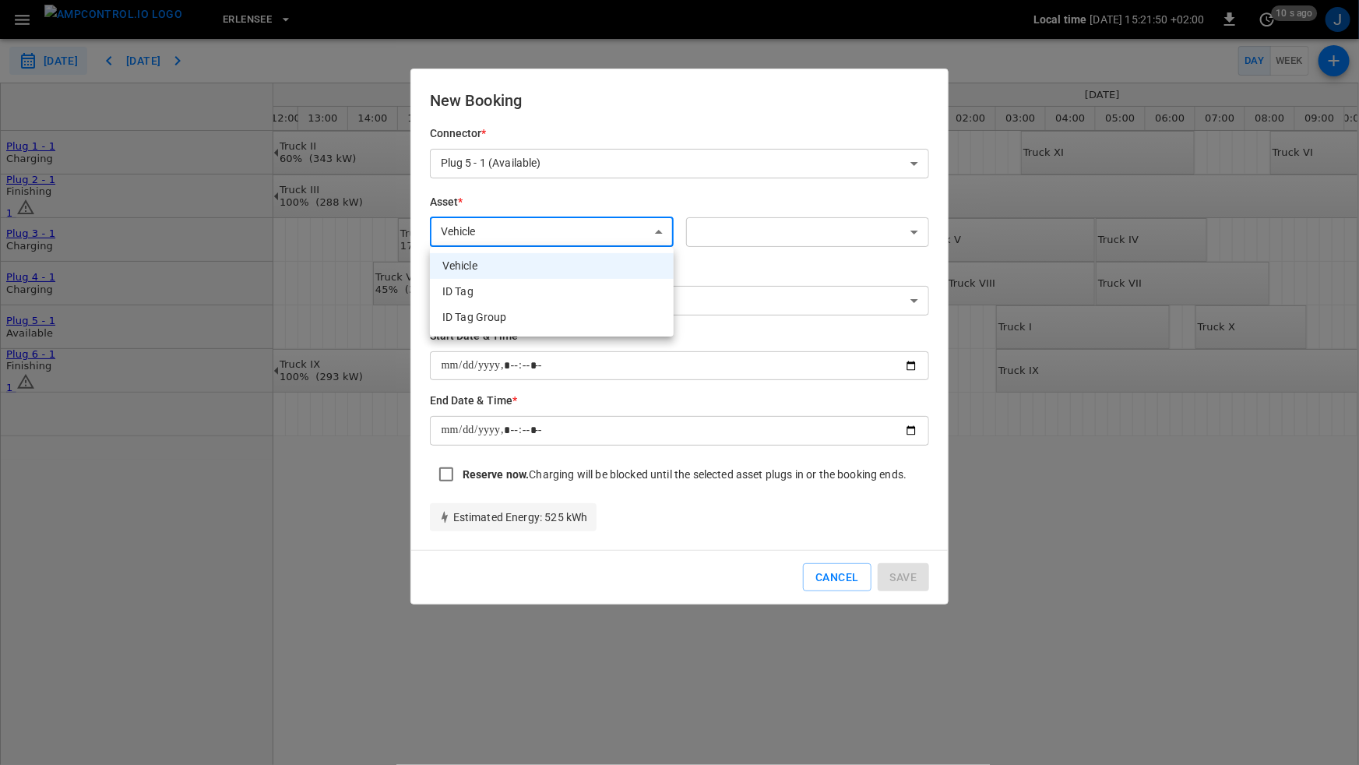
click at [638, 227] on body "**********" at bounding box center [679, 382] width 1359 height 765
click at [638, 228] on div at bounding box center [679, 382] width 1359 height 765
click at [667, 234] on body "**********" at bounding box center [679, 382] width 1359 height 765
click at [614, 321] on li "ID Tag Group" at bounding box center [552, 318] width 244 height 26
type input "**********"
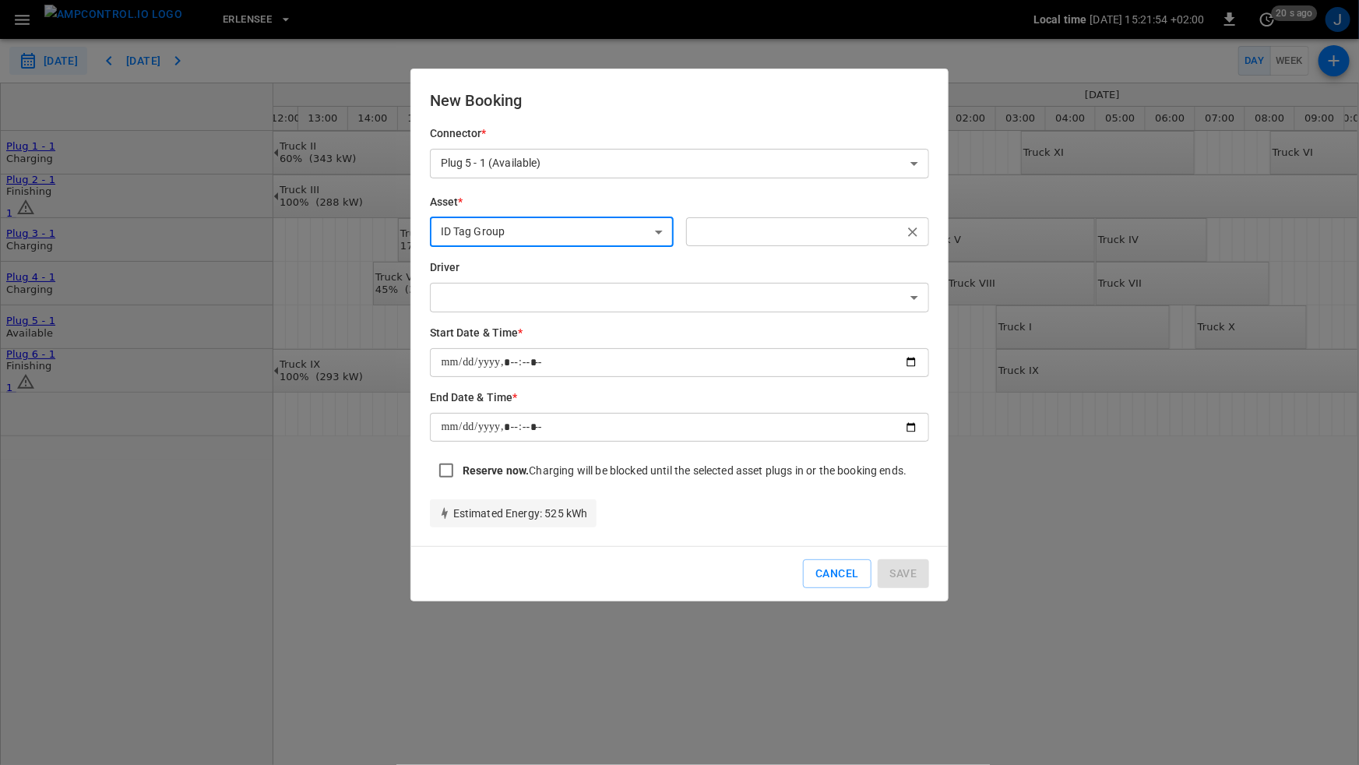
click at [766, 225] on input "text" at bounding box center [795, 231] width 209 height 19
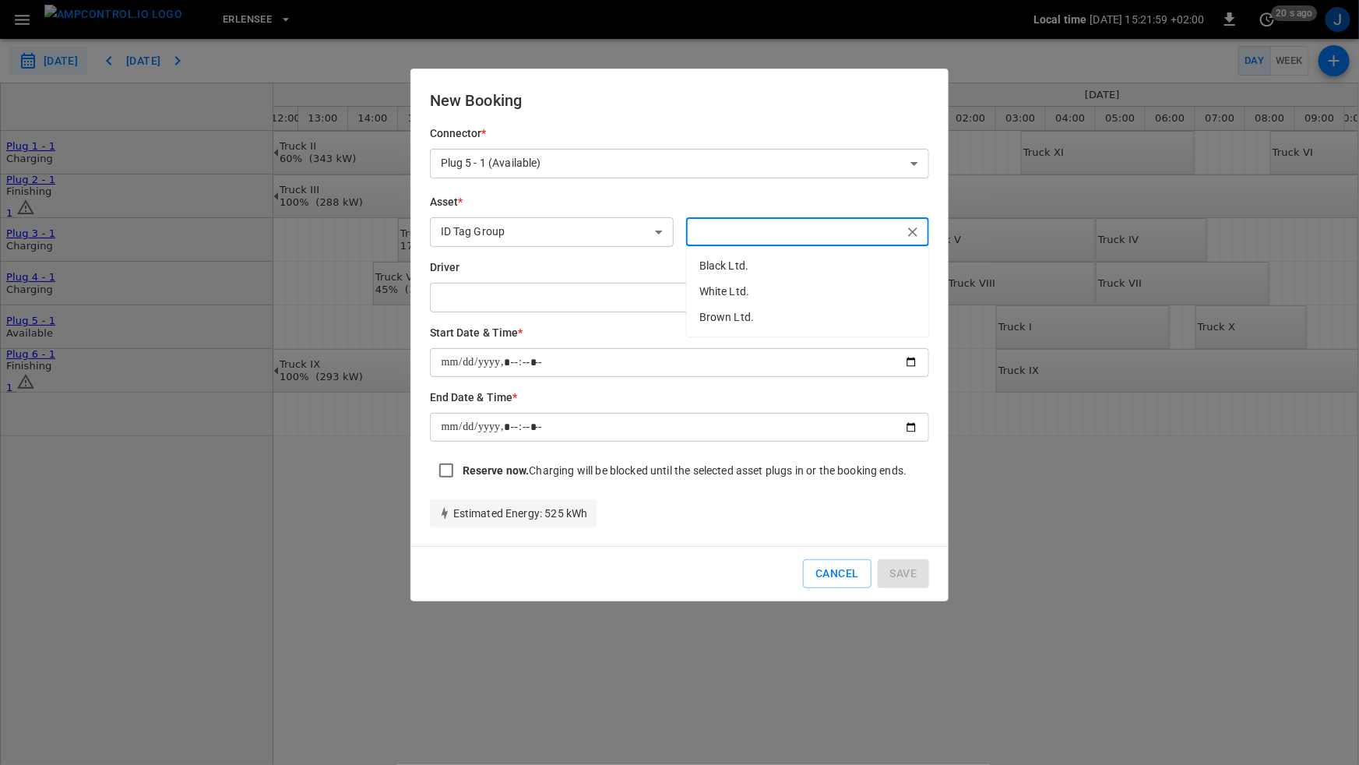
click at [724, 268] on p "Black Ltd." at bounding box center [808, 266] width 242 height 26
type input "*******"
type input "**********"
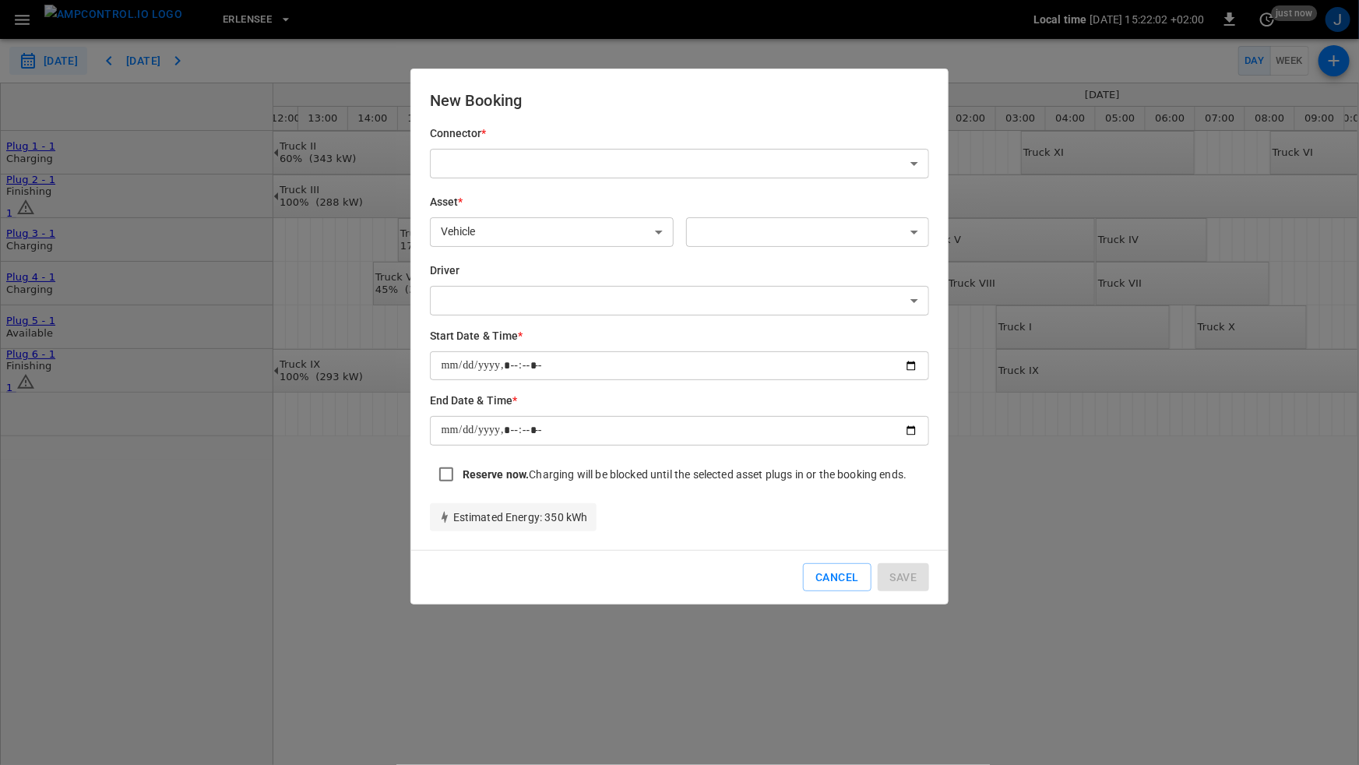
click at [632, 145] on div "Connector * ​ ​" at bounding box center [673, 147] width 513 height 69
drag, startPoint x: 856, startPoint y: 581, endPoint x: 851, endPoint y: 555, distance: 26.1
click at [856, 579] on button "Cancel" at bounding box center [837, 577] width 68 height 29
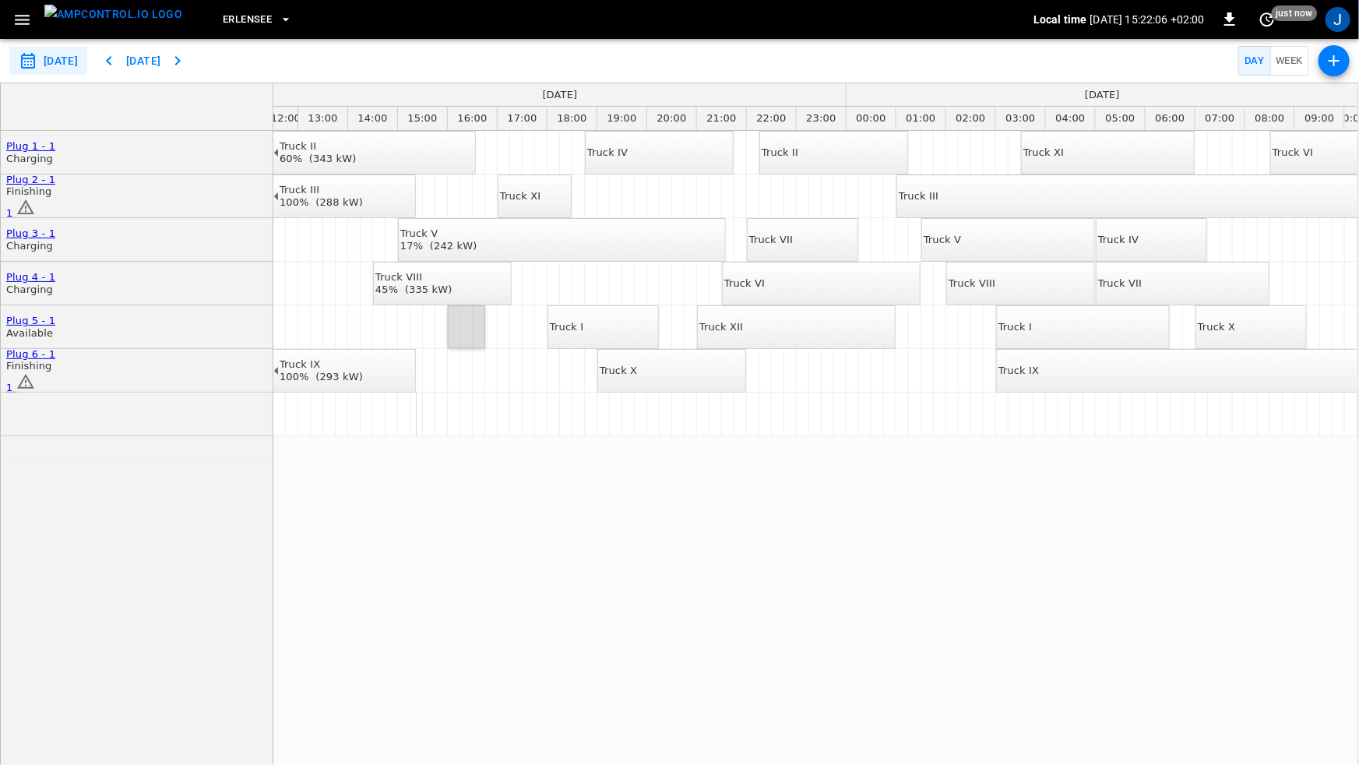
drag, startPoint x: 449, startPoint y: 325, endPoint x: 481, endPoint y: 329, distance: 32.2
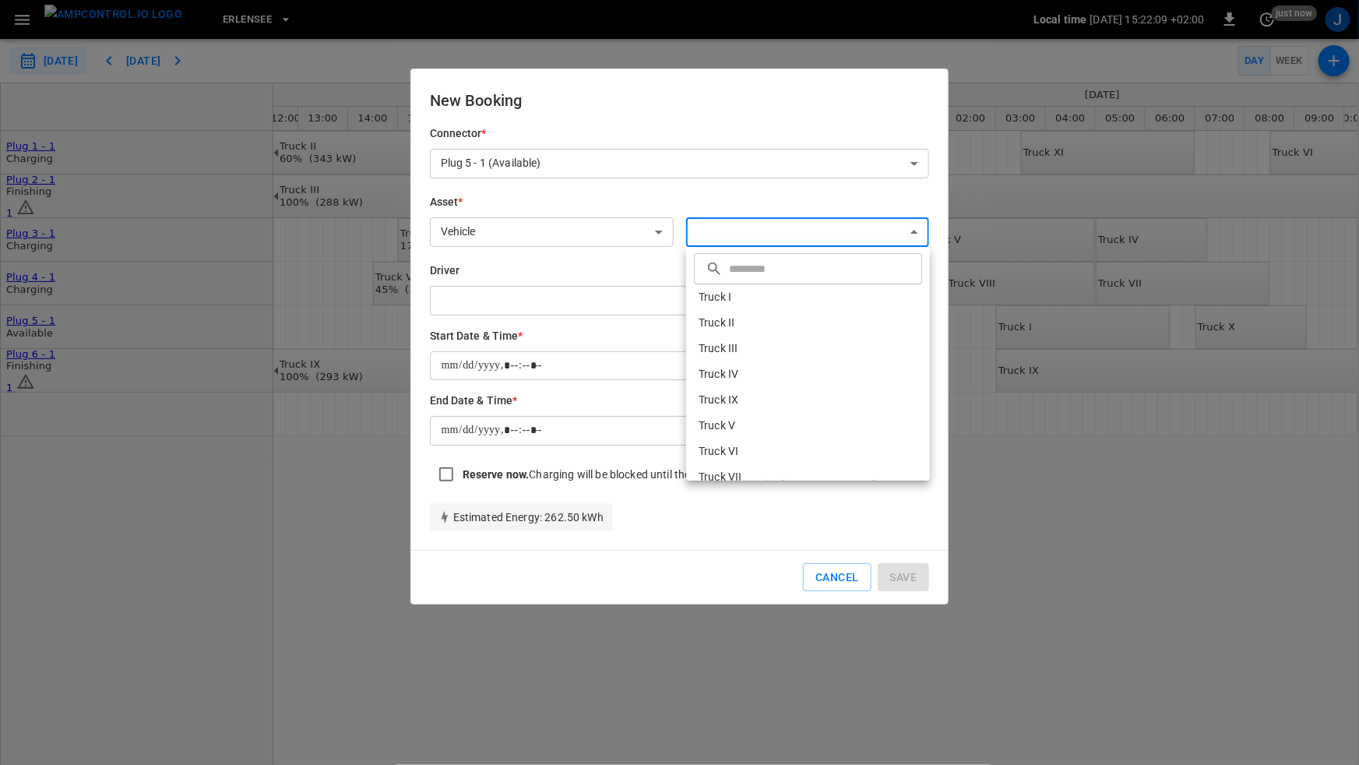
click at [751, 221] on body "**********" at bounding box center [679, 382] width 1359 height 765
drag, startPoint x: 545, startPoint y: 192, endPoint x: 555, endPoint y: 209, distance: 19.2
click at [547, 194] on div at bounding box center [679, 382] width 1359 height 765
click at [570, 226] on div "​ ​ Truck I Truck II Truck III Truck IV Truck IX Truck V Truck VI Truck VII Tru…" at bounding box center [679, 382] width 1359 height 765
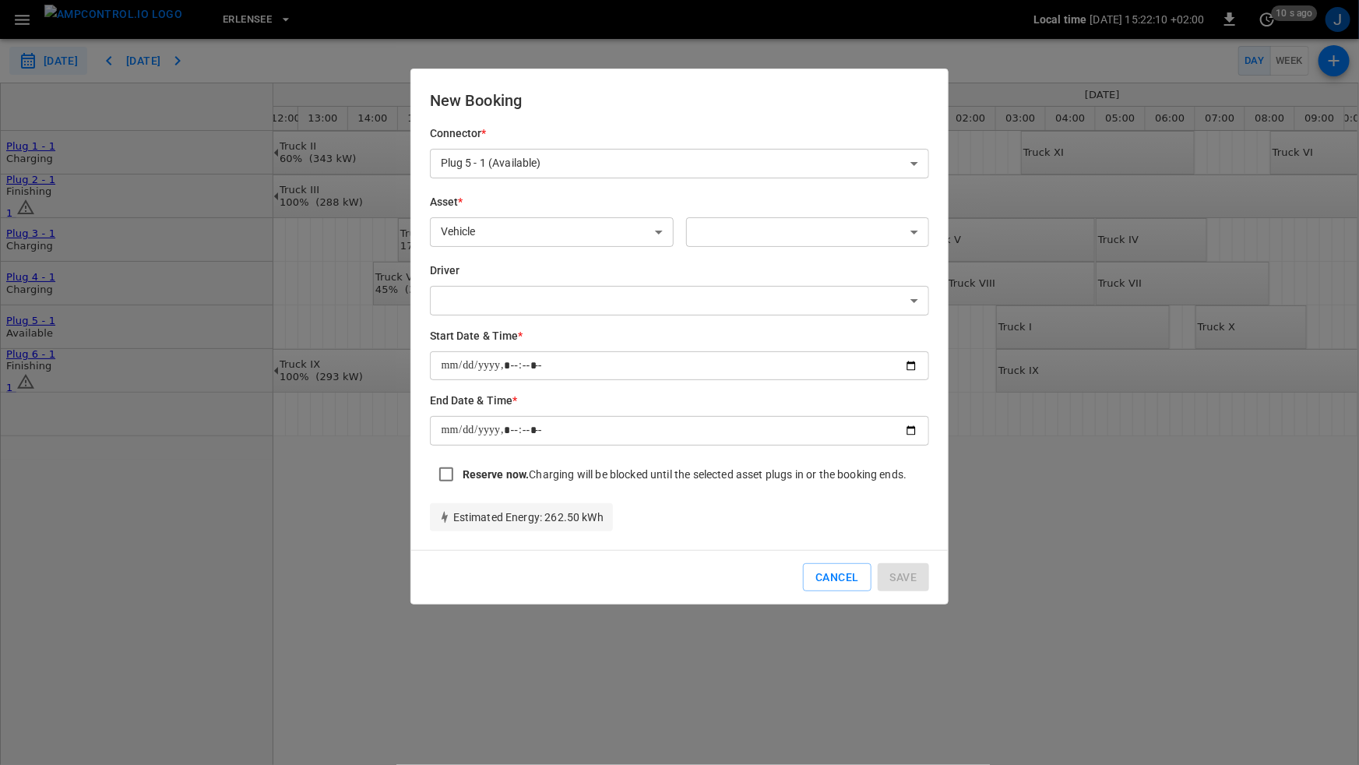
click at [591, 231] on body "**********" at bounding box center [679, 382] width 1359 height 765
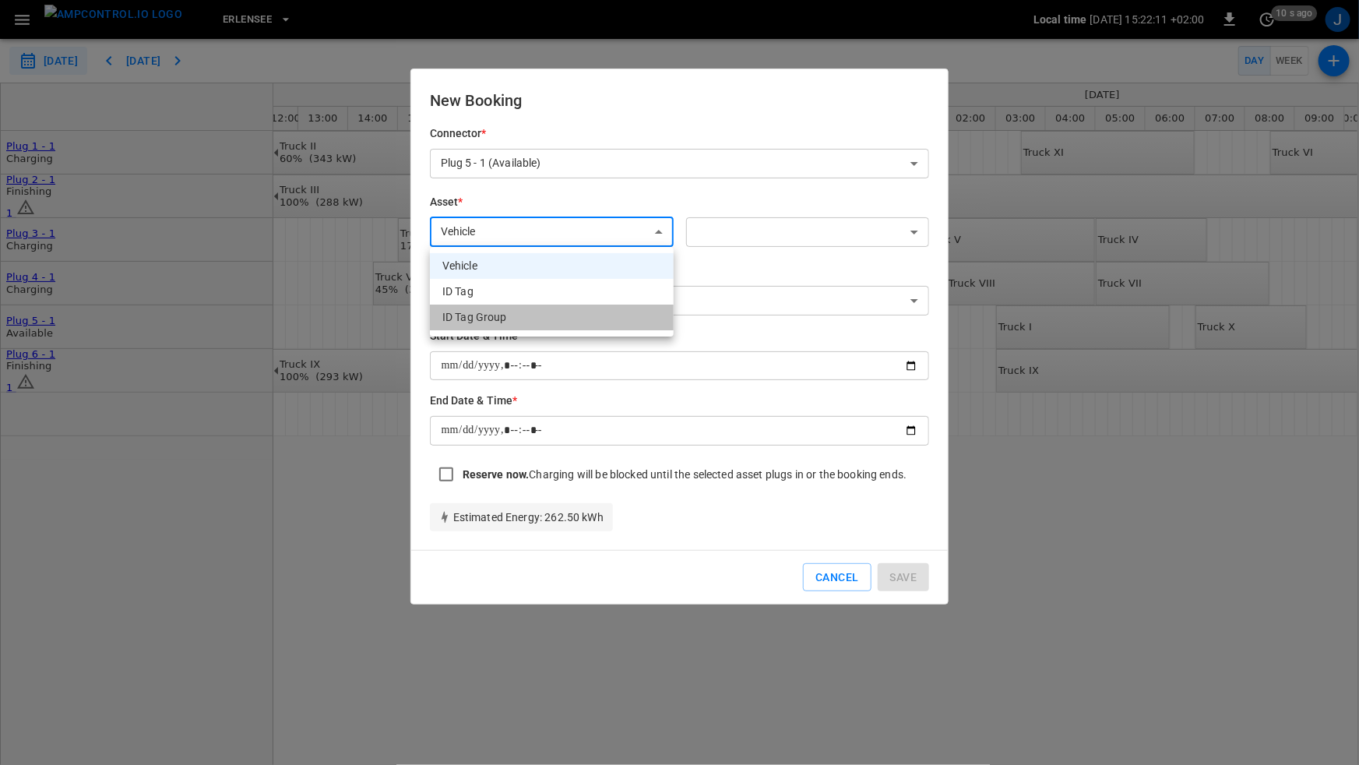
click at [569, 315] on li "ID Tag Group" at bounding box center [552, 318] width 244 height 26
type input "**********"
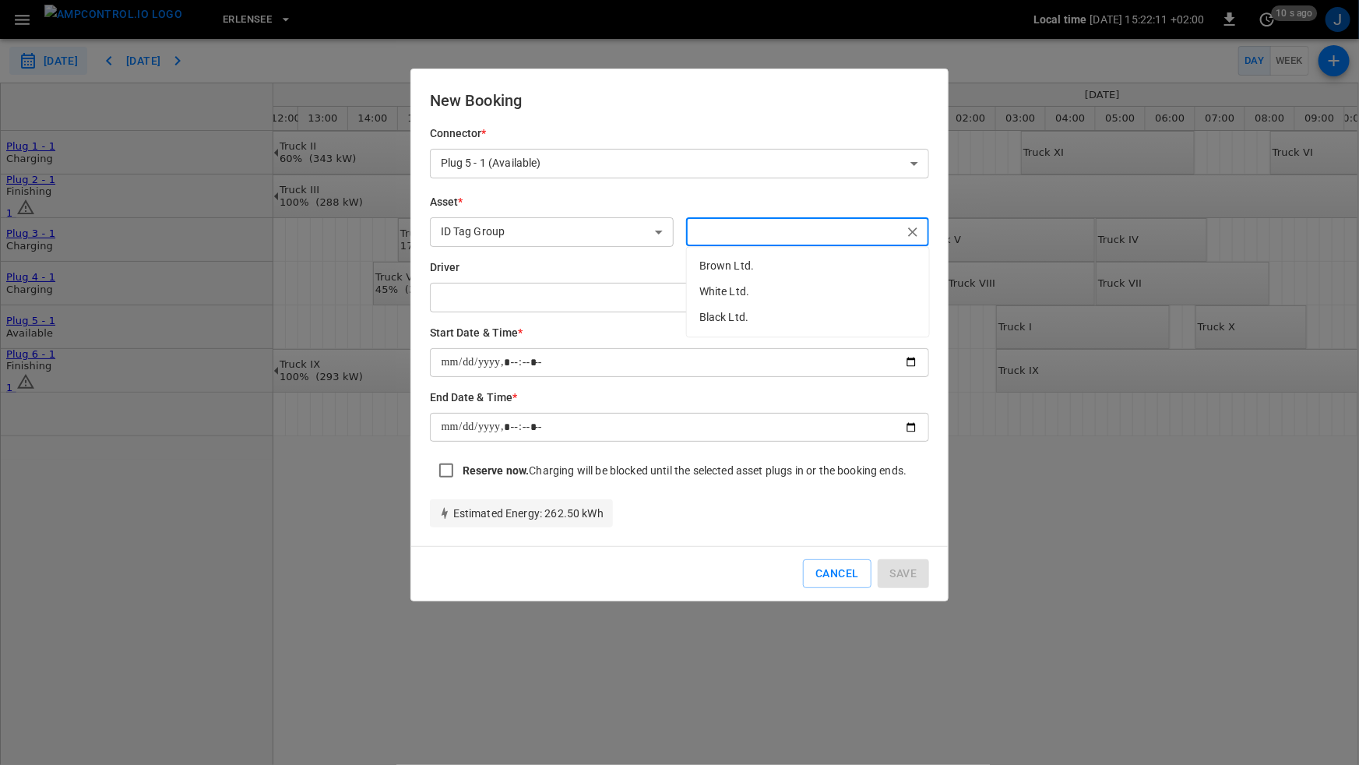
click at [763, 234] on input "text" at bounding box center [795, 231] width 209 height 19
click at [762, 311] on p "Black Ltd." at bounding box center [808, 318] width 242 height 26
type input "**********"
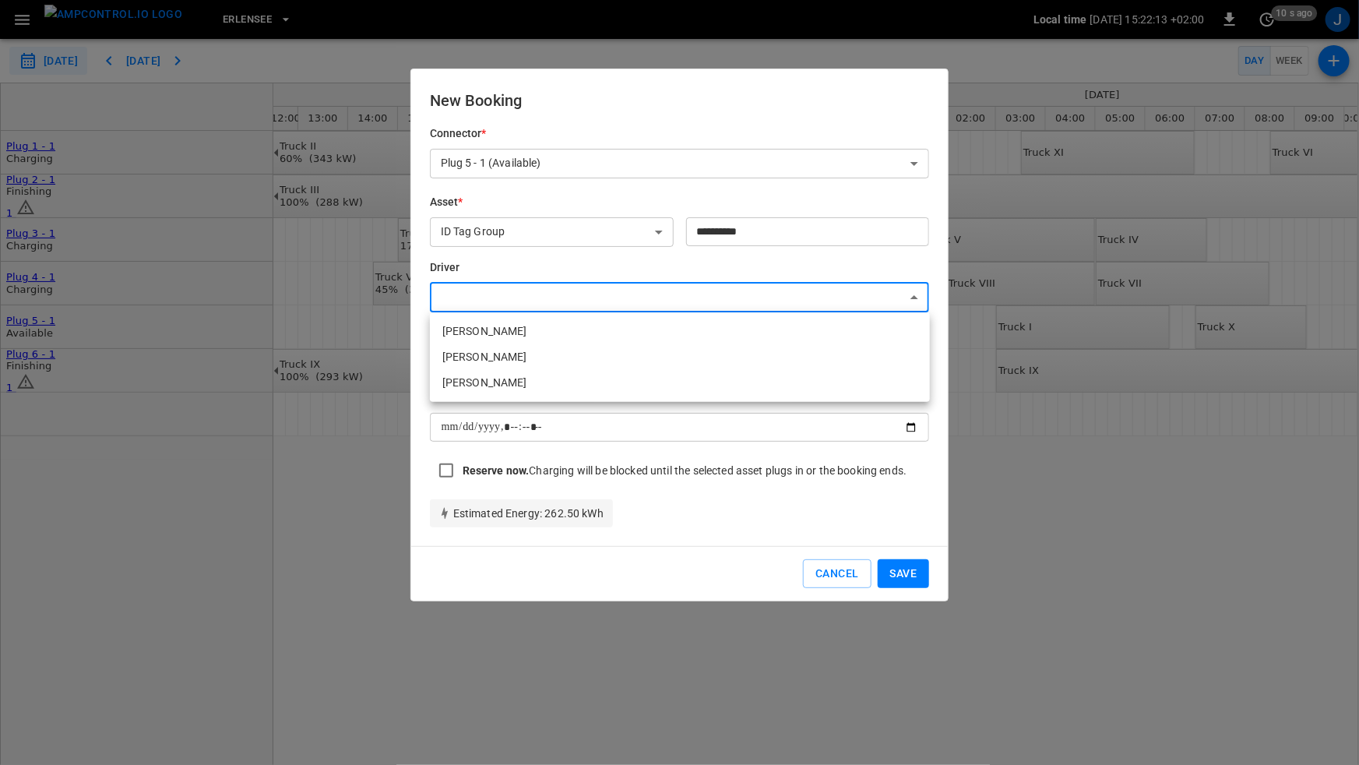
click at [665, 294] on body "**********" at bounding box center [679, 382] width 1359 height 765
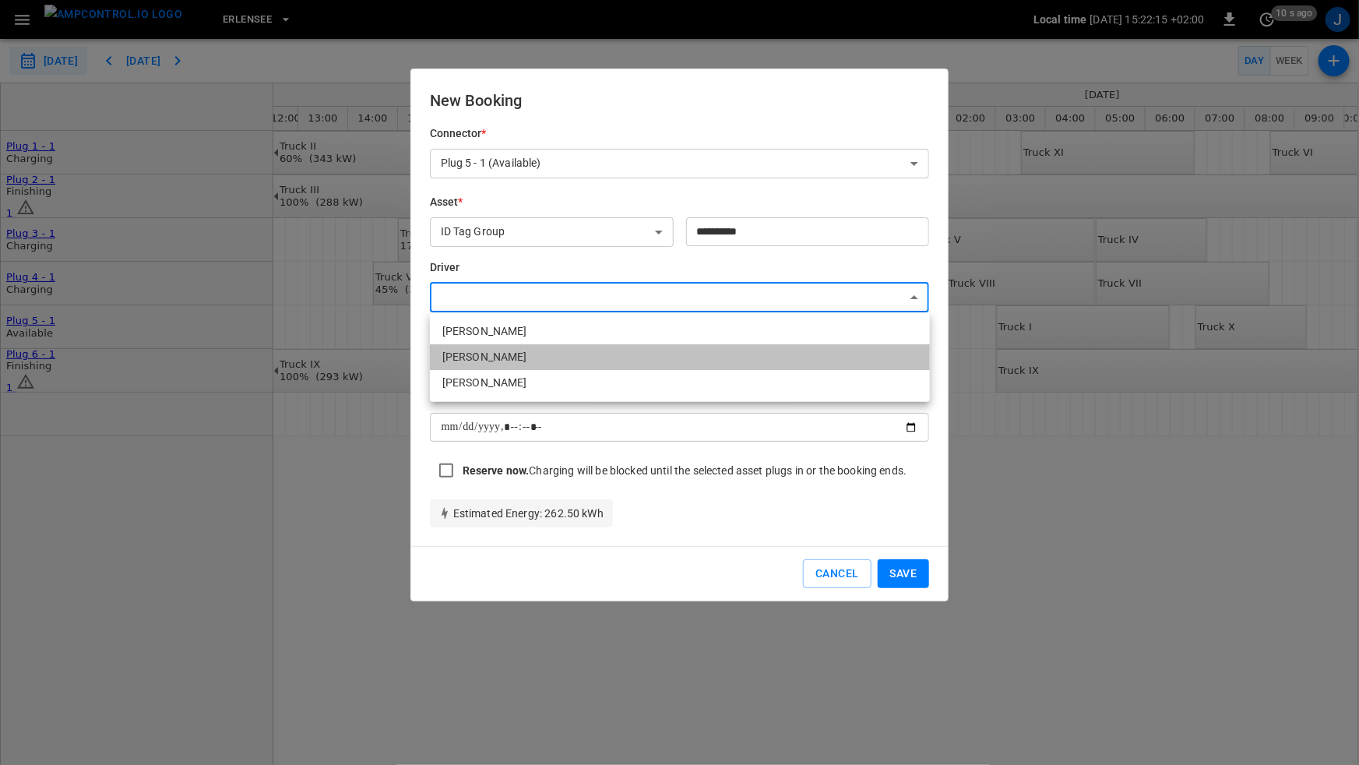
click at [682, 361] on li "[PERSON_NAME]" at bounding box center [680, 357] width 500 height 26
type input "**********"
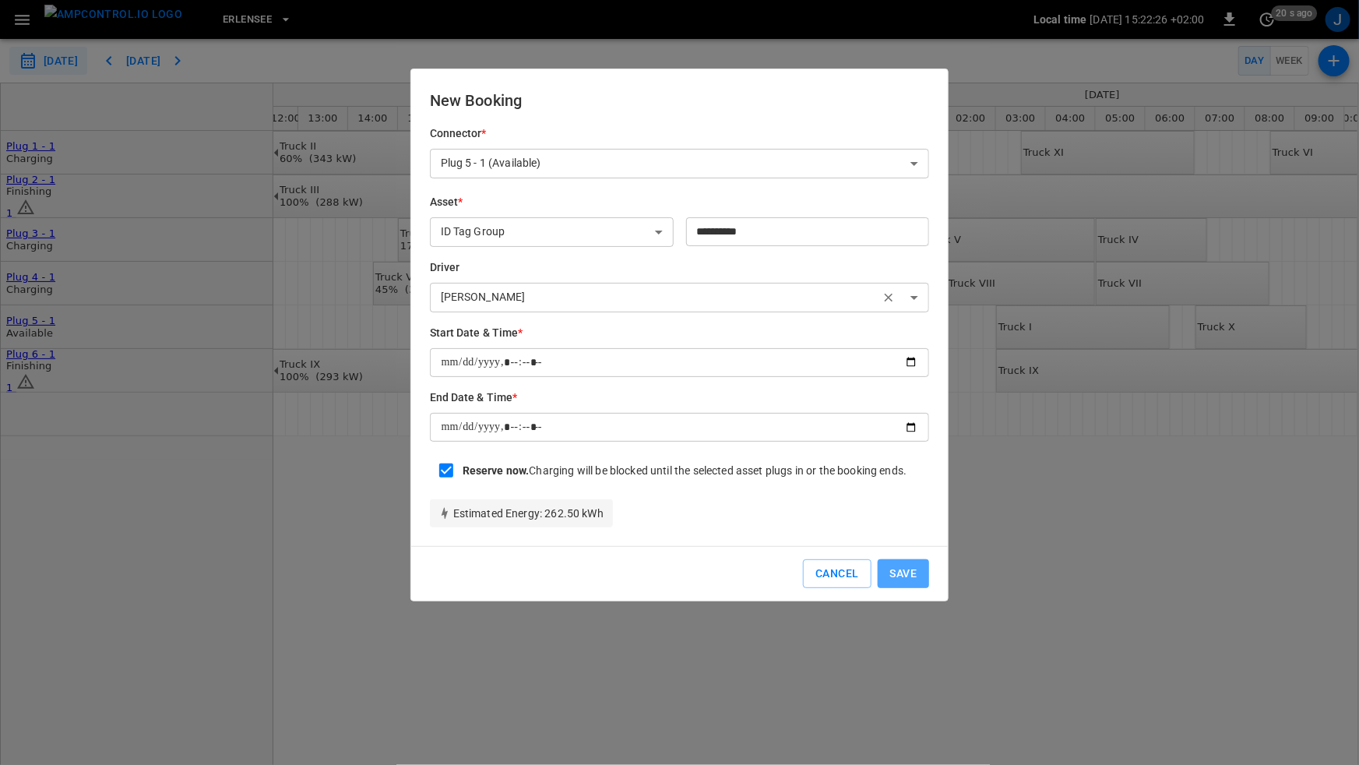
click at [900, 575] on button "Save" at bounding box center [904, 573] width 52 height 29
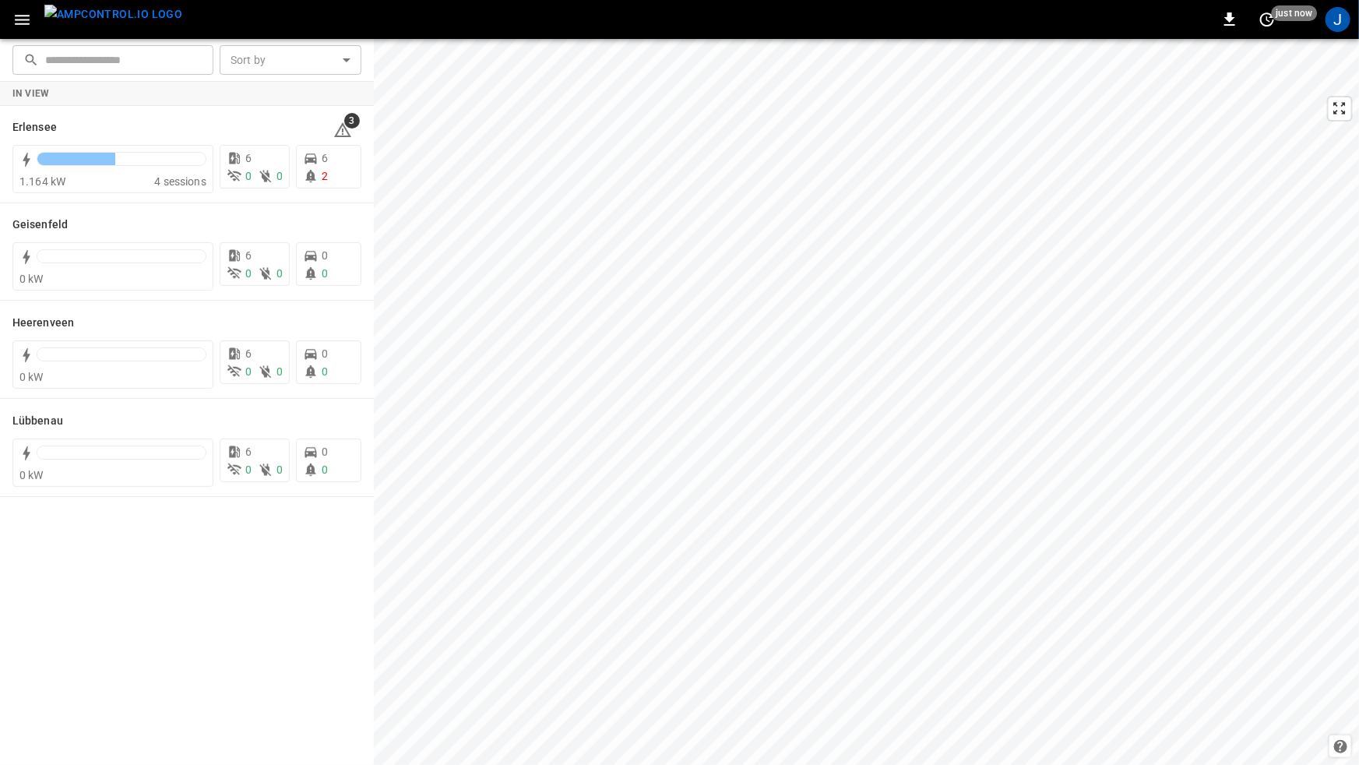
click at [19, 19] on icon "button" at bounding box center [22, 20] width 15 height 10
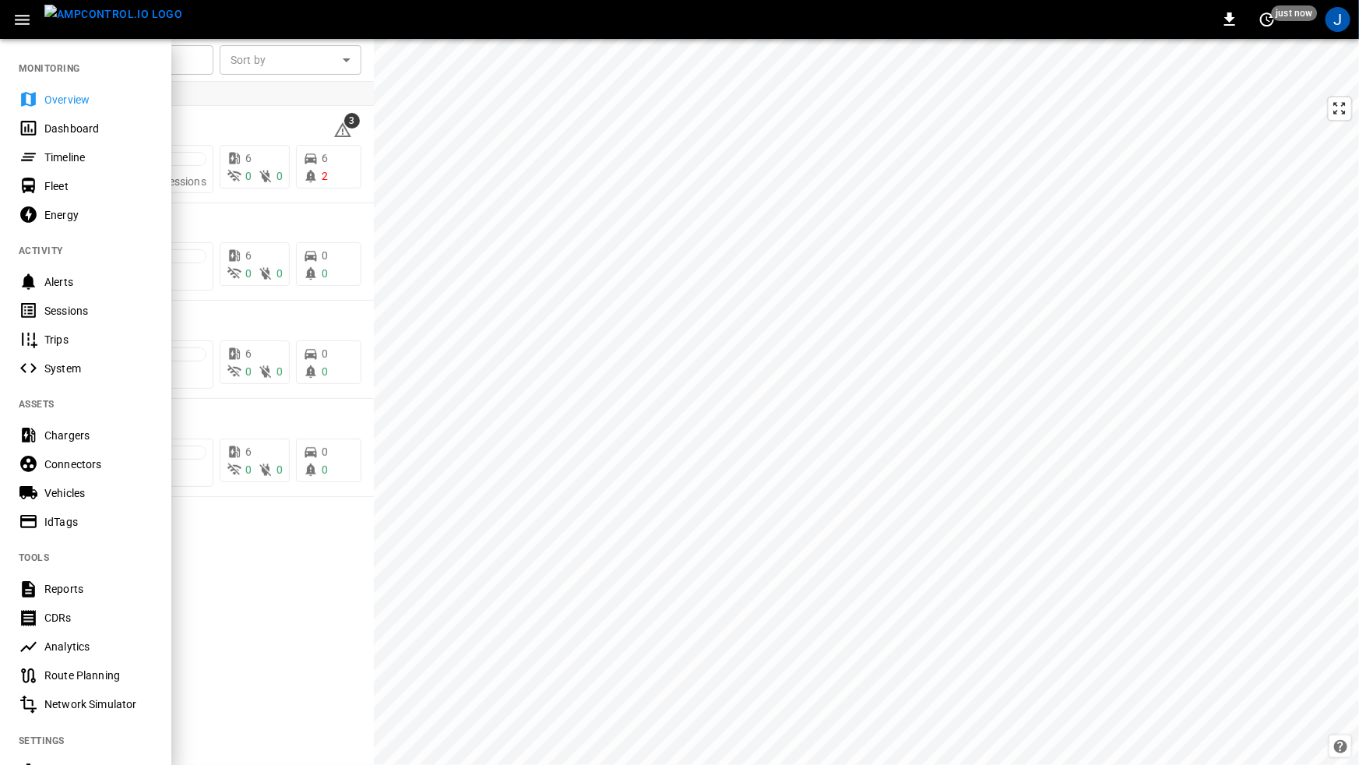
drag, startPoint x: 70, startPoint y: 154, endPoint x: 226, endPoint y: 214, distance: 166.9
click at [70, 154] on div "Timeline" at bounding box center [98, 158] width 108 height 16
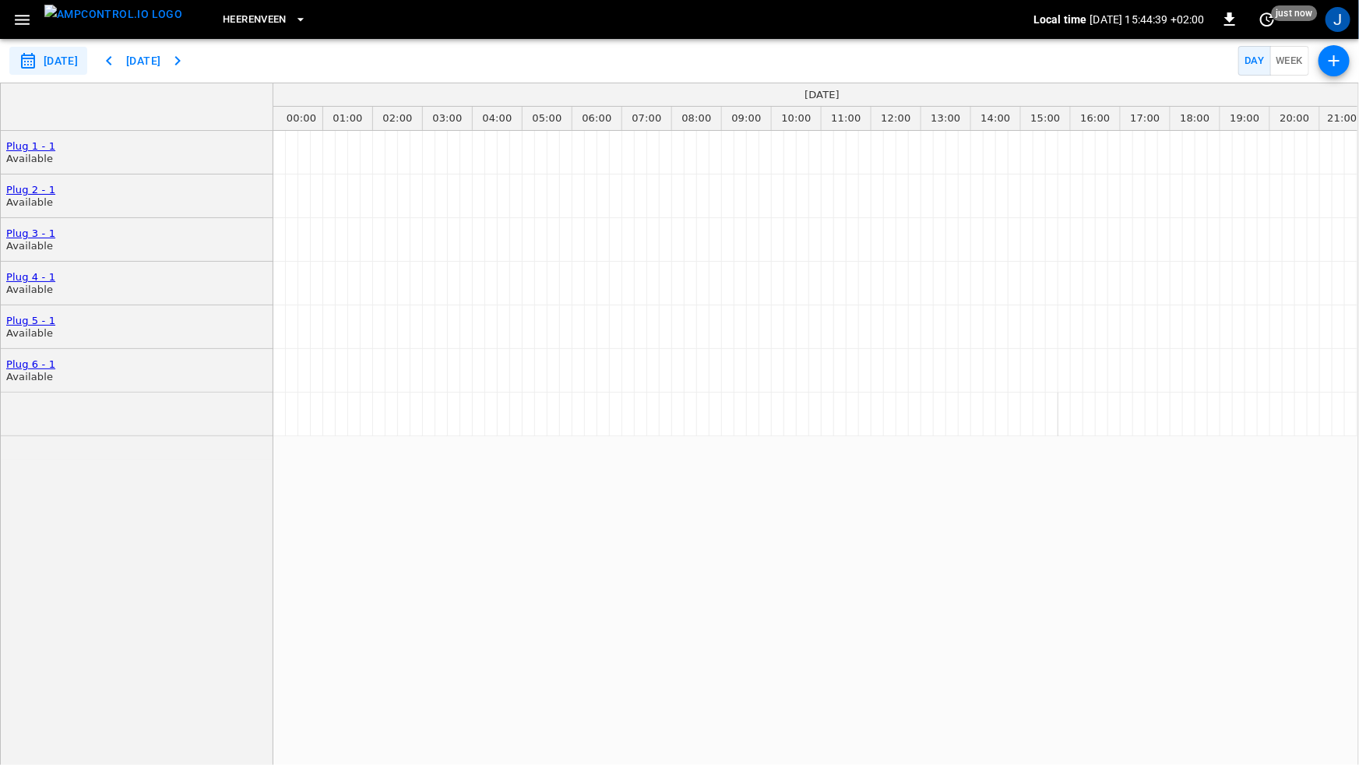
scroll to position [0, 17]
drag, startPoint x: 732, startPoint y: 569, endPoint x: 678, endPoint y: 482, distance: 102.2
click at [223, 27] on span "Heerenveen" at bounding box center [255, 20] width 64 height 18
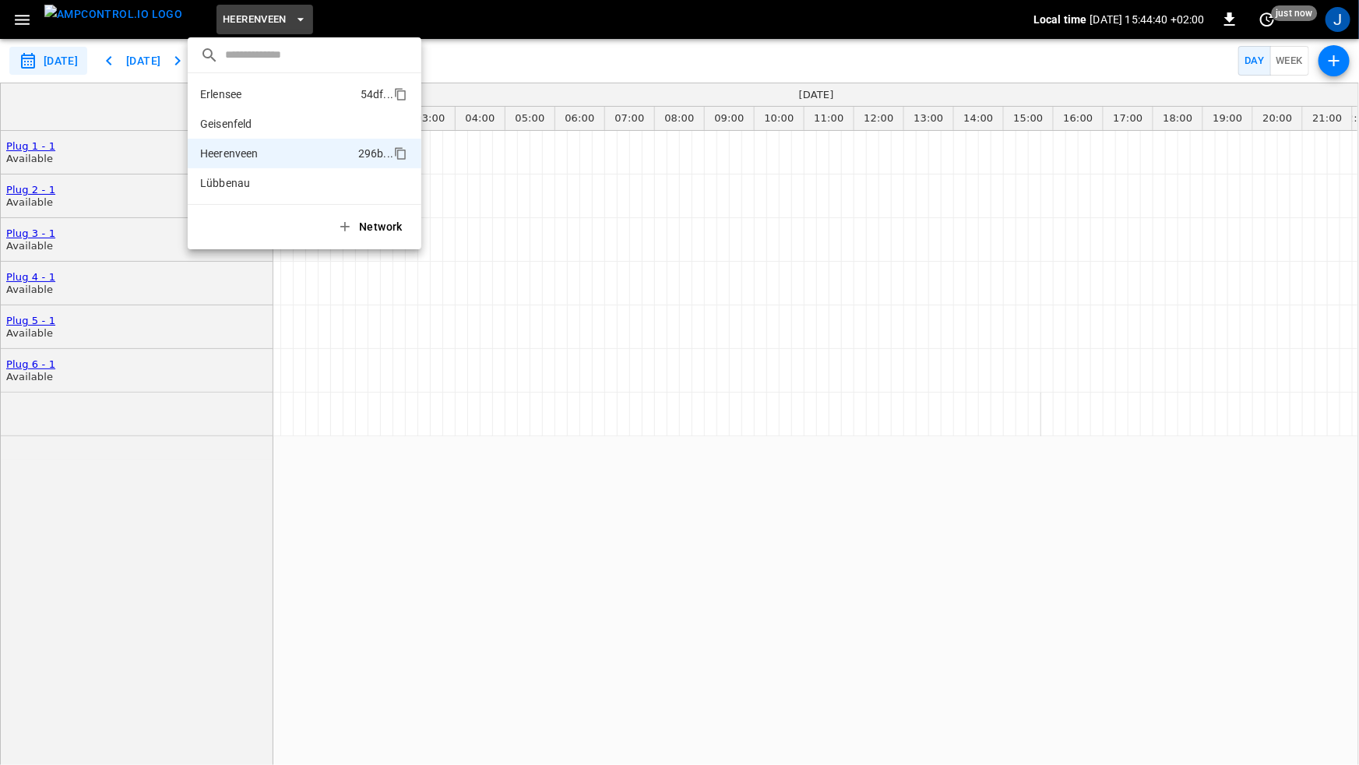
click at [258, 90] on li "Erlensee 54df ..." at bounding box center [305, 94] width 234 height 30
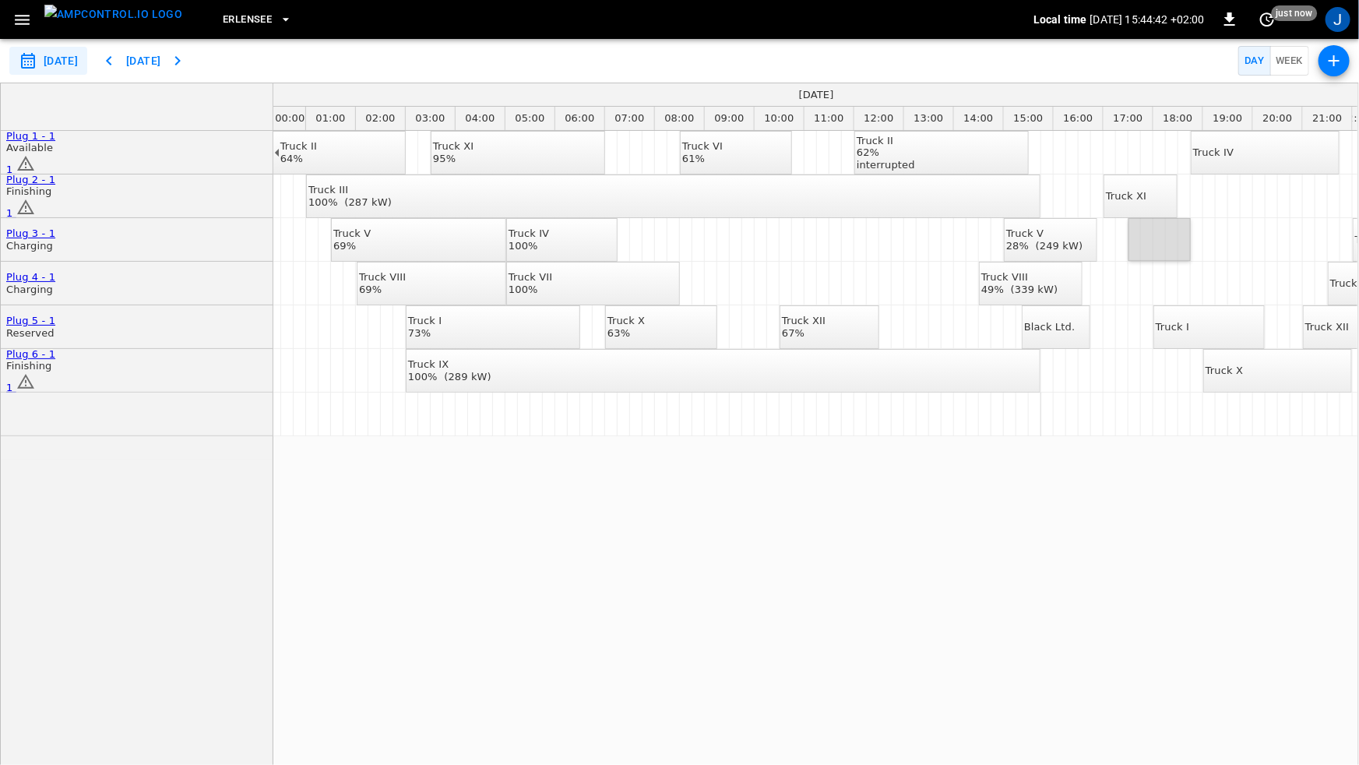
drag, startPoint x: 1139, startPoint y: 240, endPoint x: 1192, endPoint y: 241, distance: 53.0
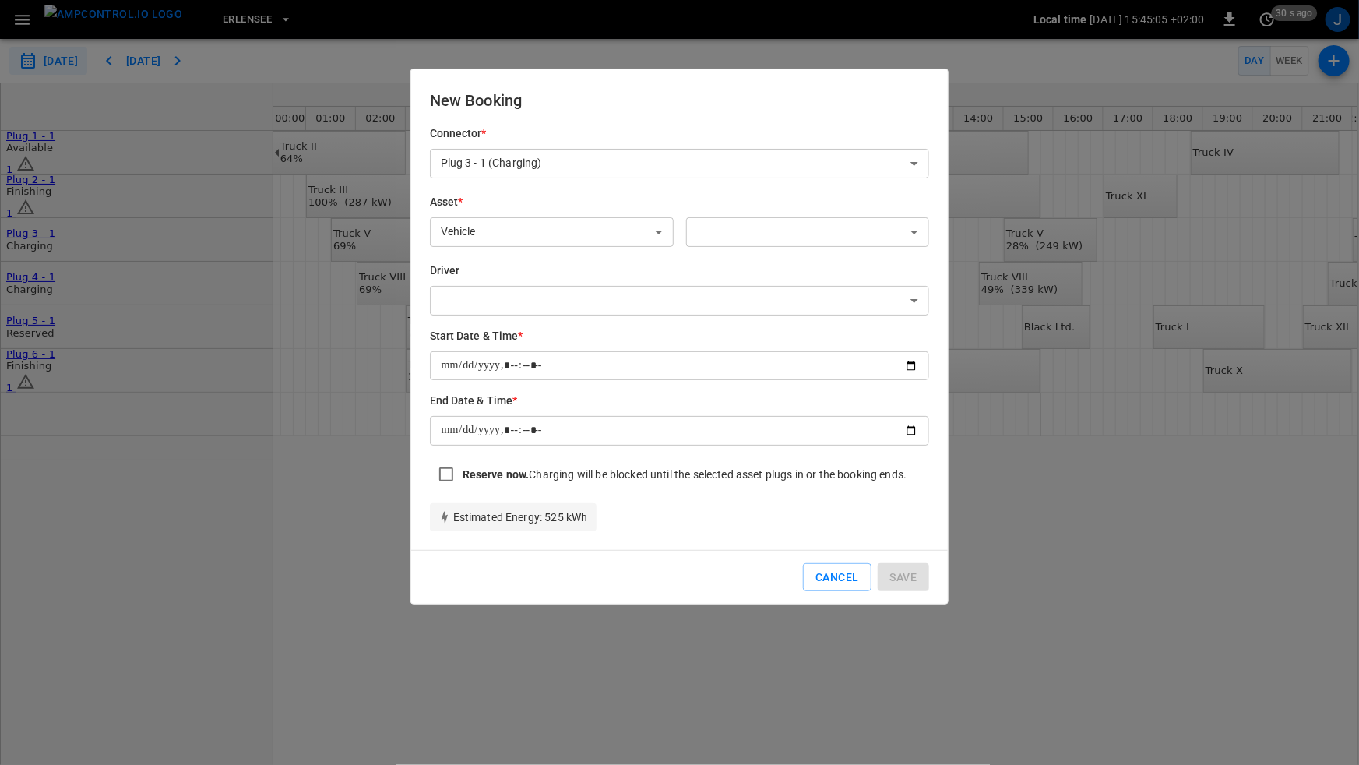
click at [671, 560] on div "Cancel Save" at bounding box center [677, 574] width 506 height 35
type input "**********"
click at [352, 502] on div at bounding box center [679, 382] width 1359 height 765
click at [815, 583] on button "Cancel" at bounding box center [837, 577] width 68 height 29
